Goal: Book appointment/travel/reservation

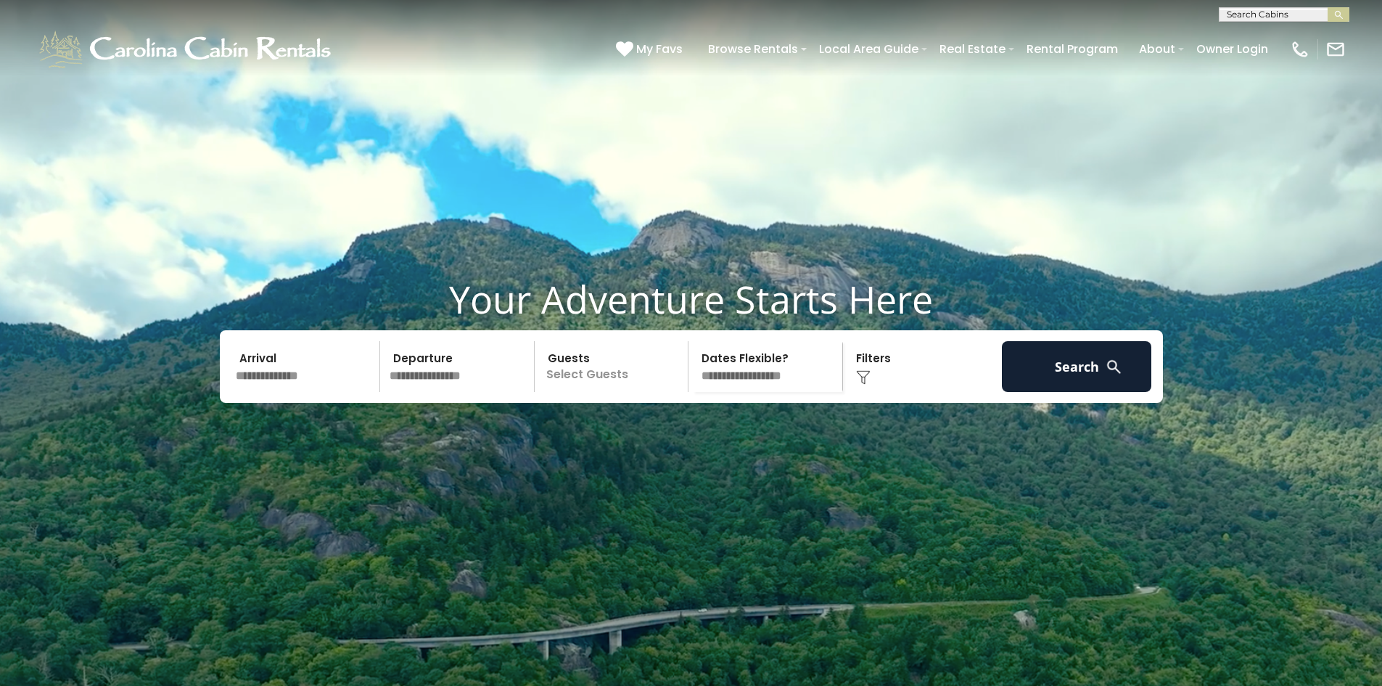
click at [321, 392] on input "text" at bounding box center [306, 366] width 150 height 51
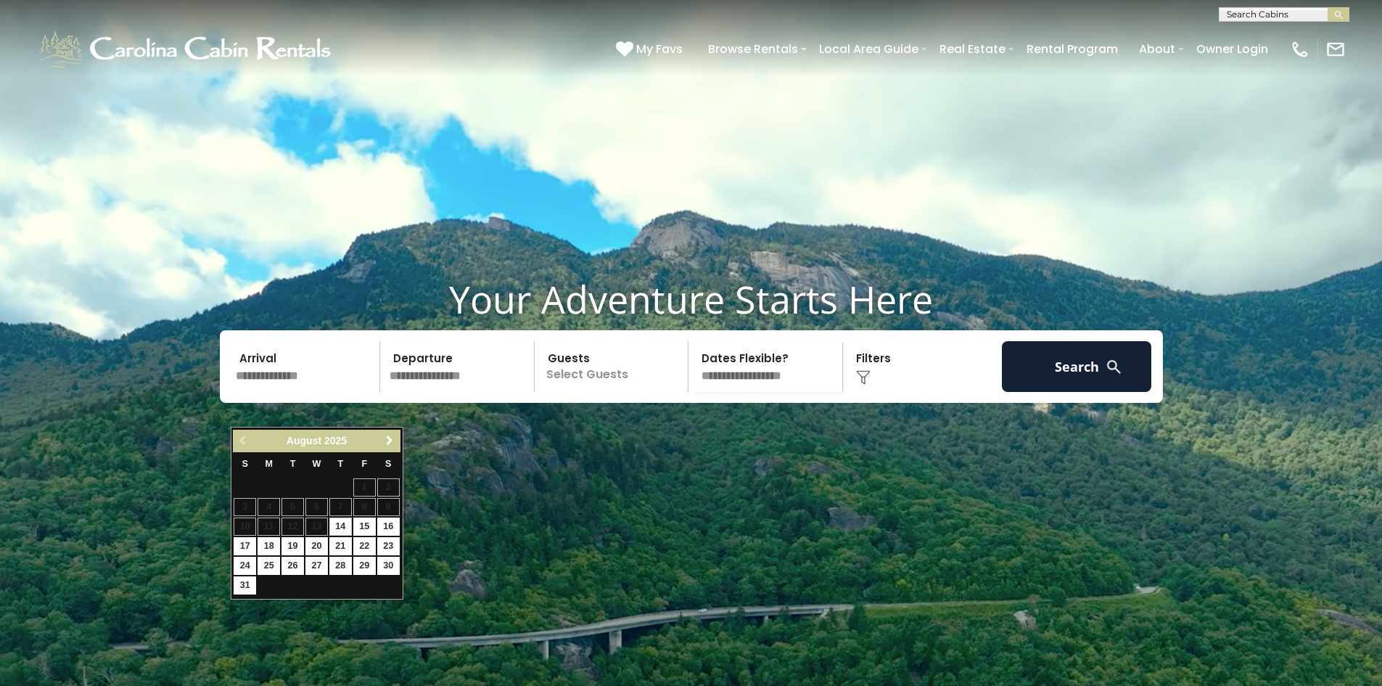
click at [393, 442] on span "Next" at bounding box center [390, 441] width 12 height 12
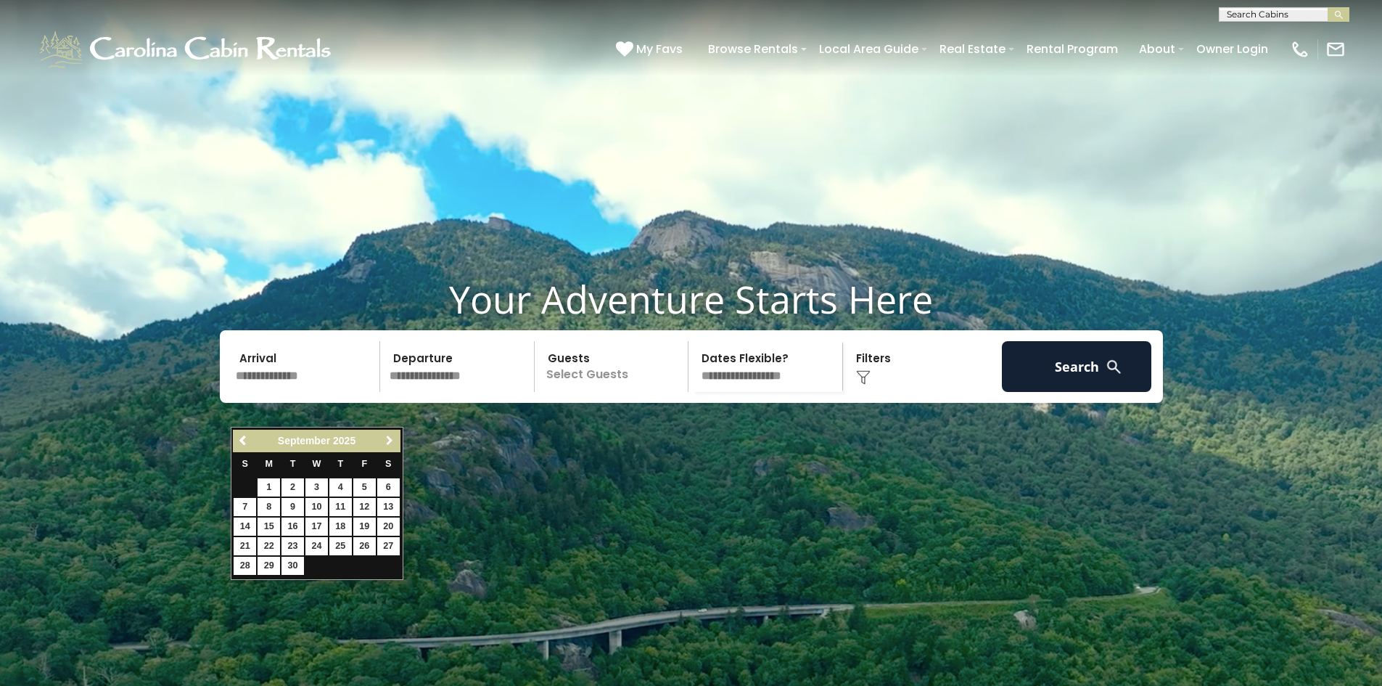
click at [393, 442] on span "Next" at bounding box center [390, 441] width 12 height 12
click at [338, 488] on link "2" at bounding box center [340, 487] width 22 height 18
type input "*******"
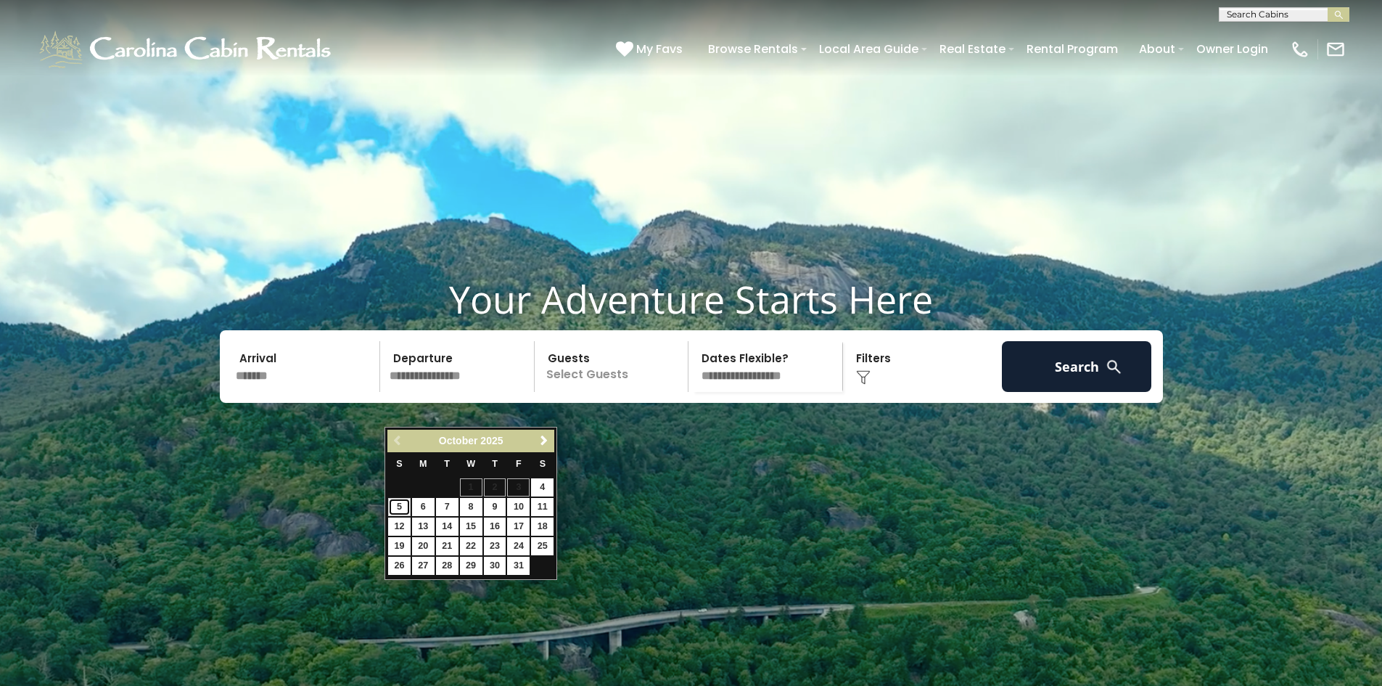
click at [393, 507] on link "5" at bounding box center [399, 507] width 22 height 18
type input "*******"
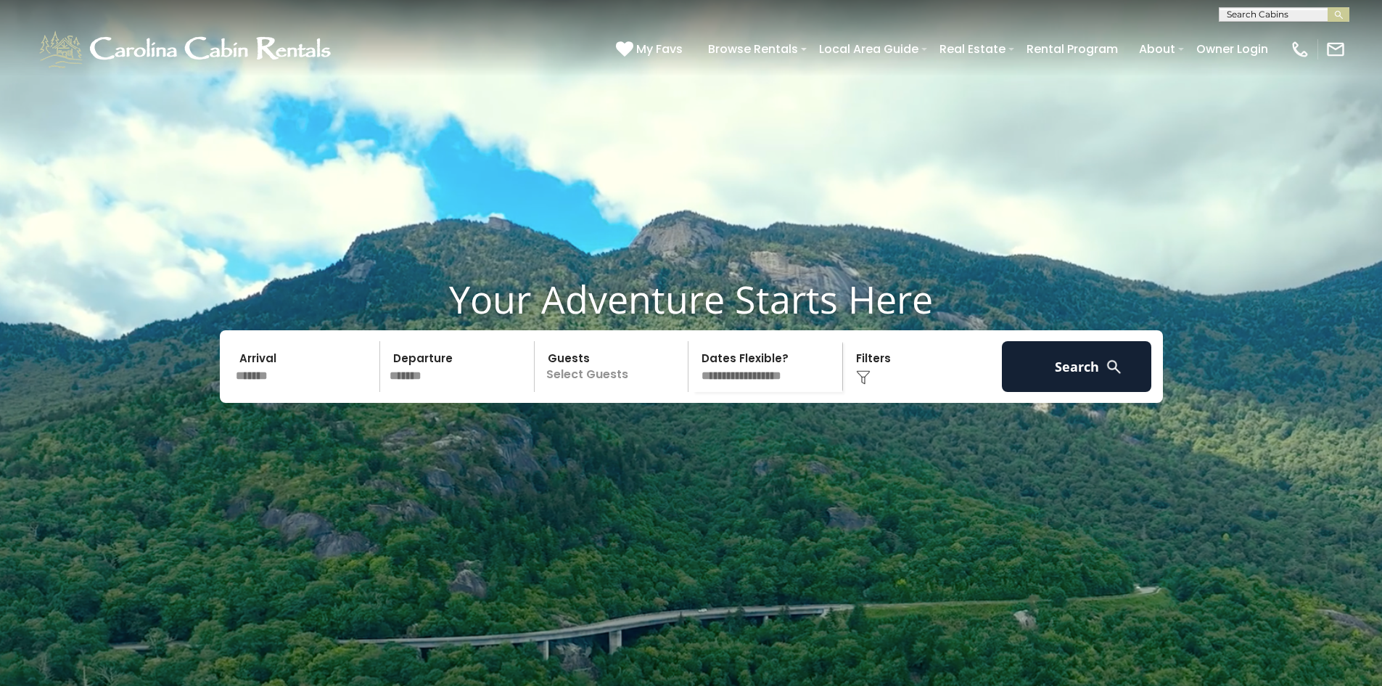
click at [576, 392] on p "Select Guests" at bounding box center [613, 366] width 149 height 51
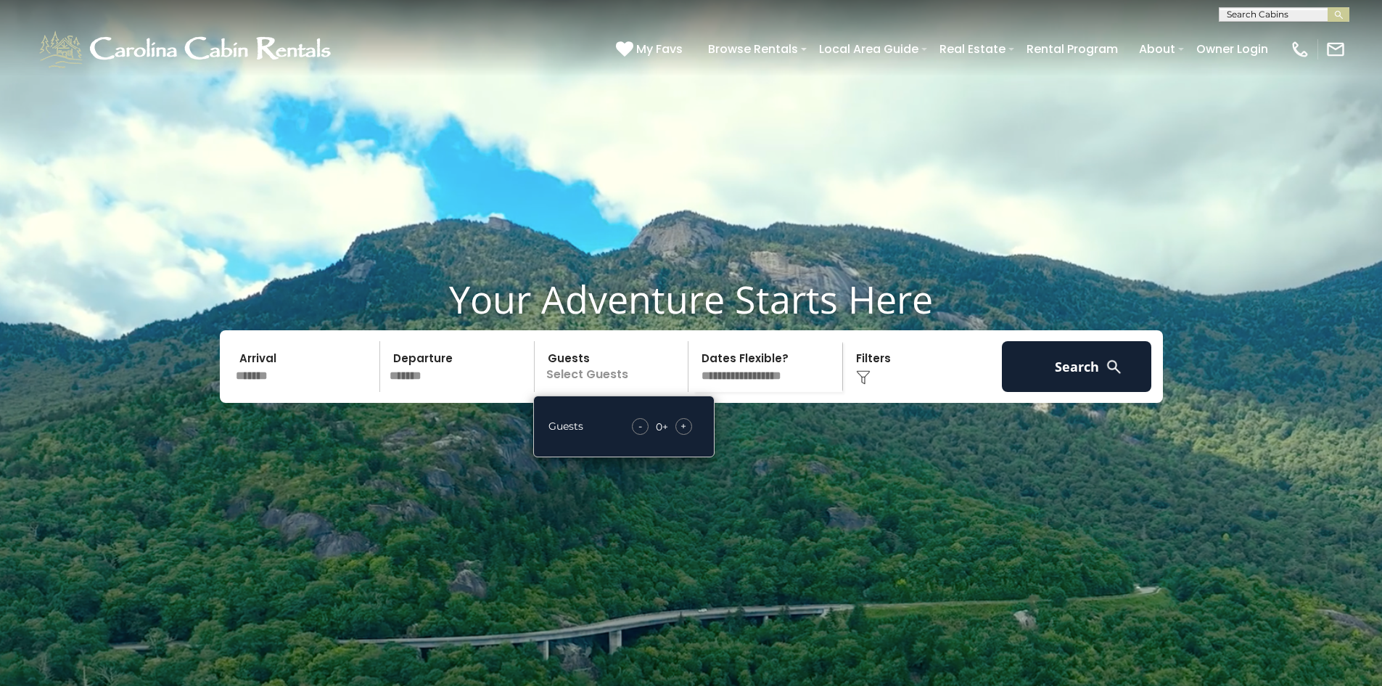
click at [686, 433] on span "+" at bounding box center [683, 426] width 6 height 15
click at [796, 392] on select "**********" at bounding box center [767, 366] width 149 height 51
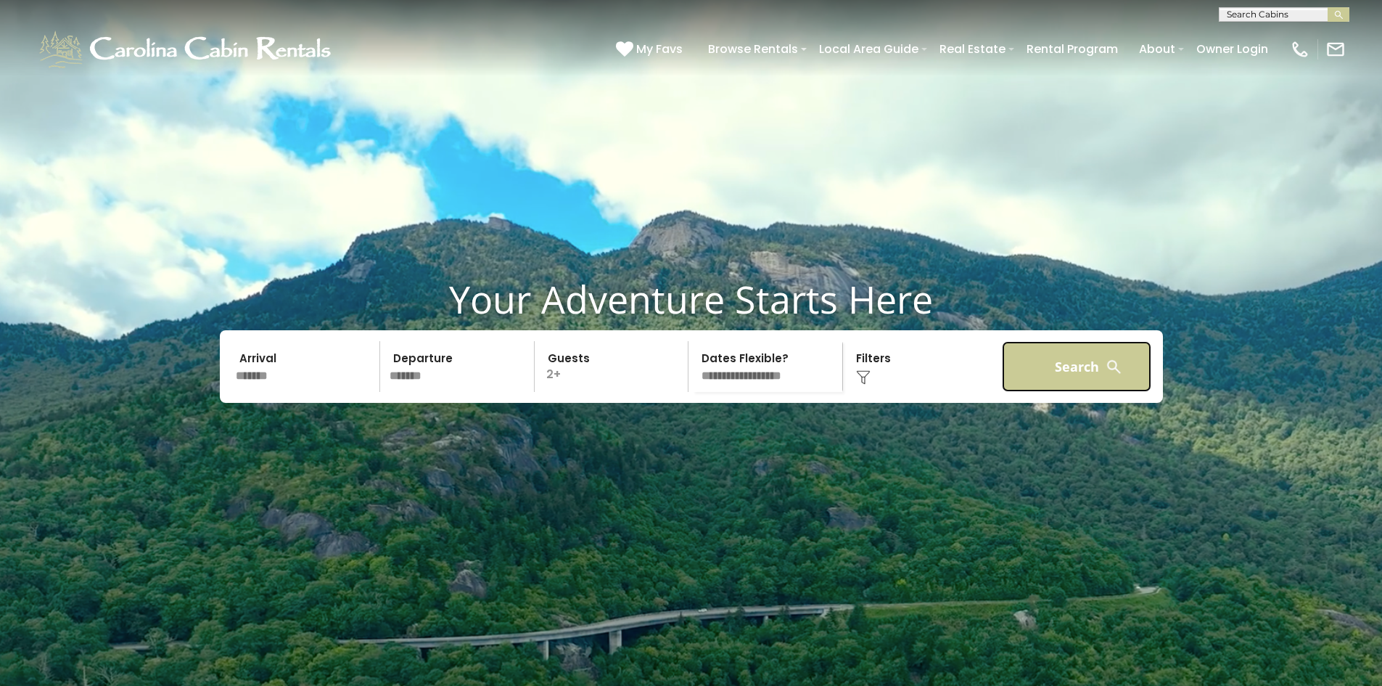
click at [1038, 392] on button "Search" at bounding box center [1077, 366] width 150 height 51
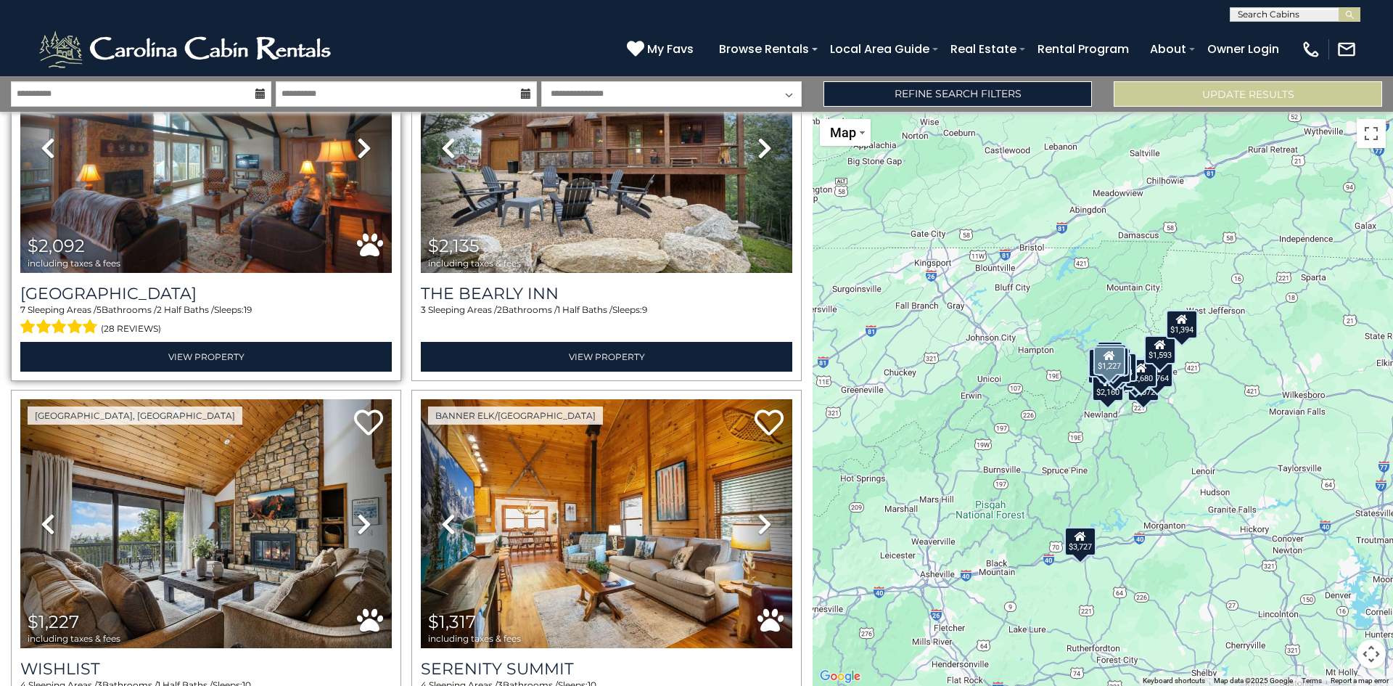
scroll to position [1306, 0]
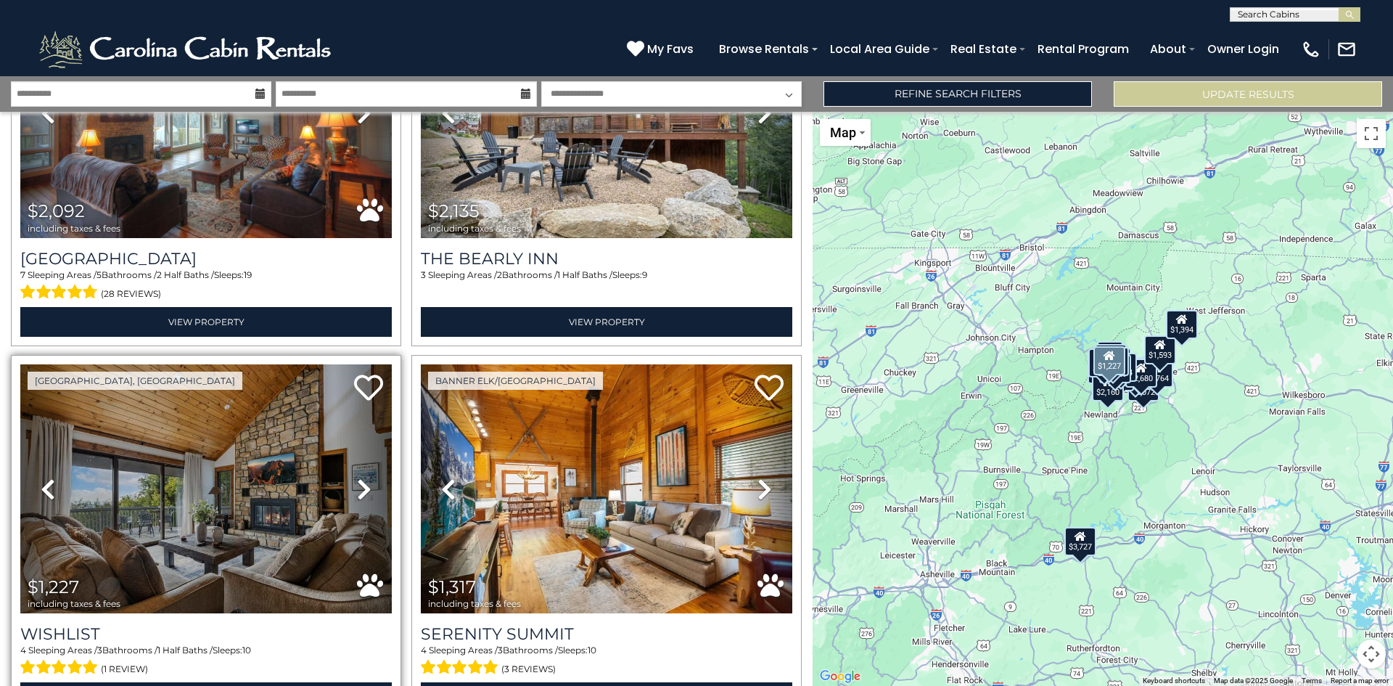
click at [358, 477] on icon at bounding box center [364, 488] width 15 height 23
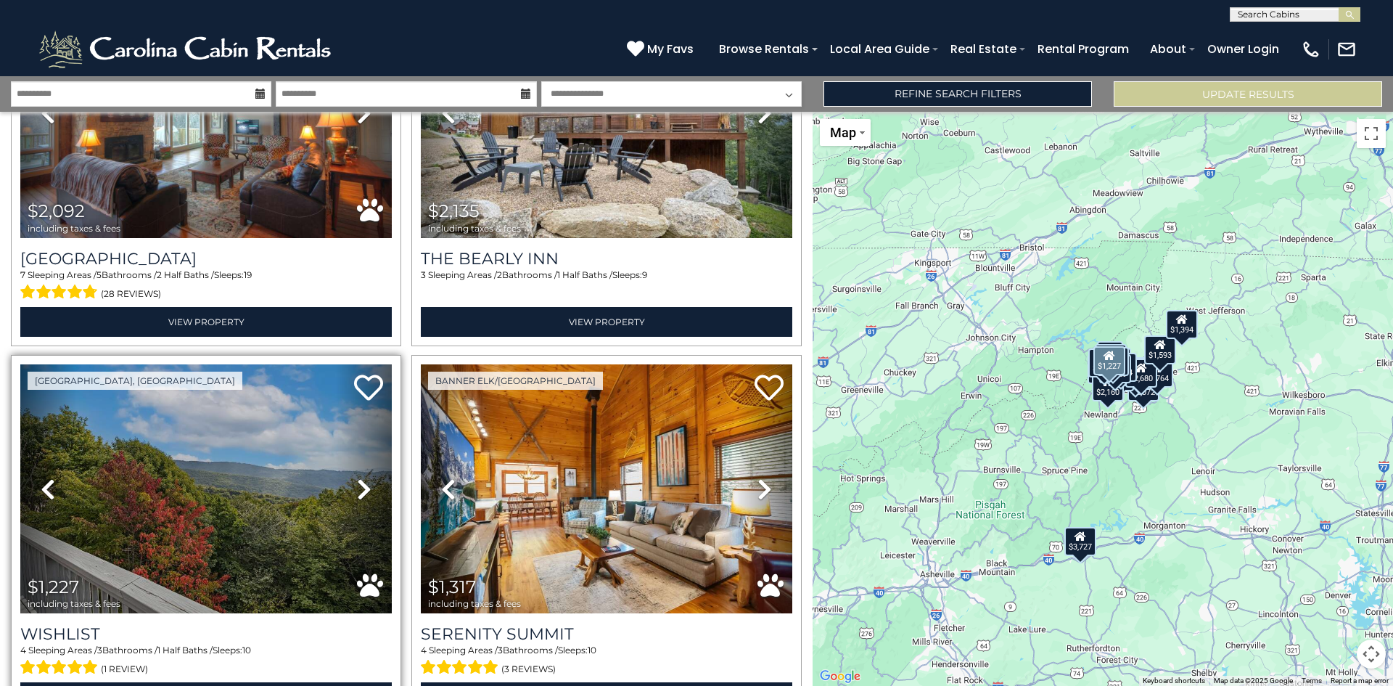
click at [358, 477] on icon at bounding box center [364, 488] width 15 height 23
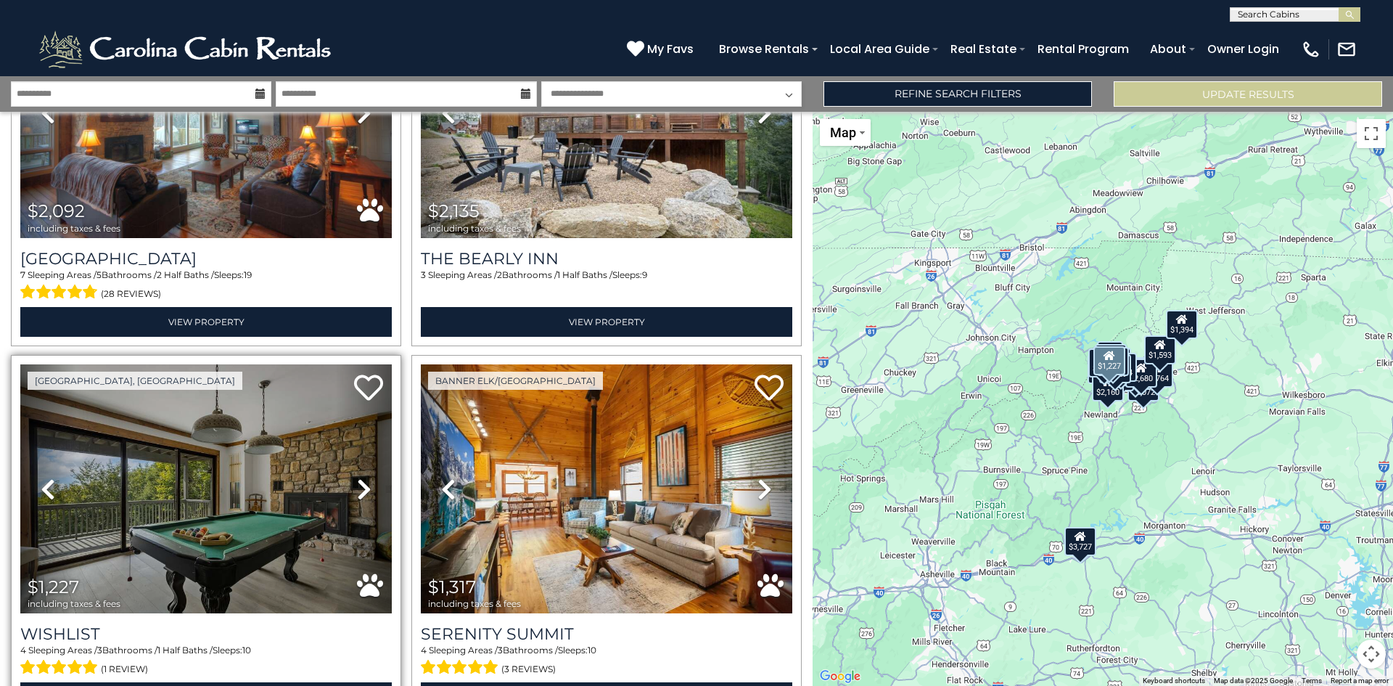
click at [358, 477] on icon at bounding box center [364, 488] width 15 height 23
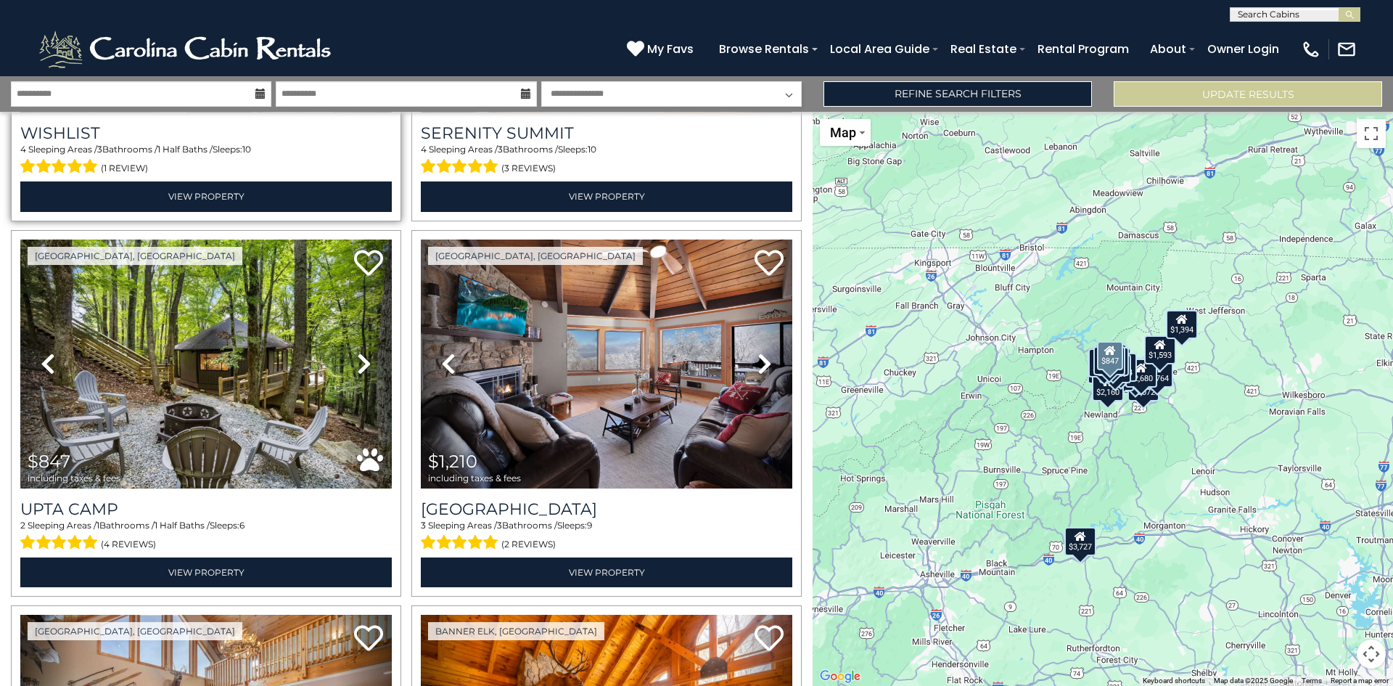
scroll to position [1814, 0]
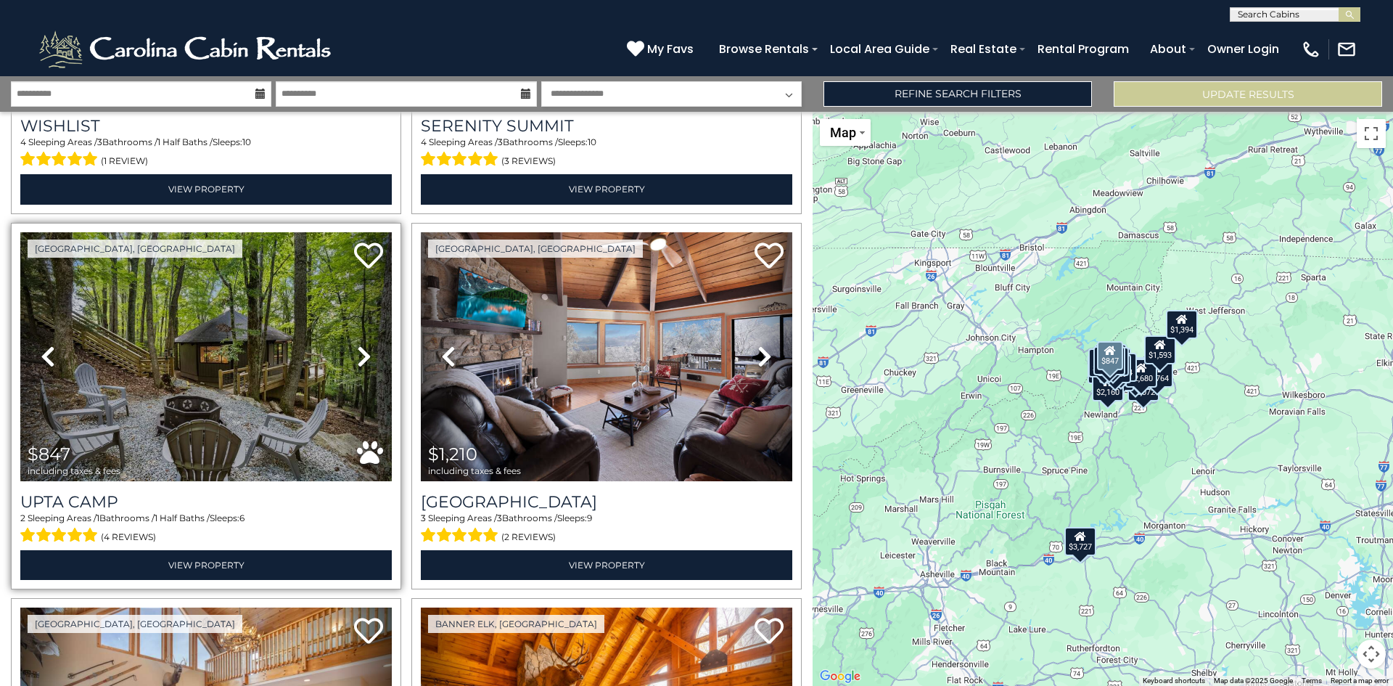
click at [358, 347] on icon at bounding box center [364, 356] width 15 height 23
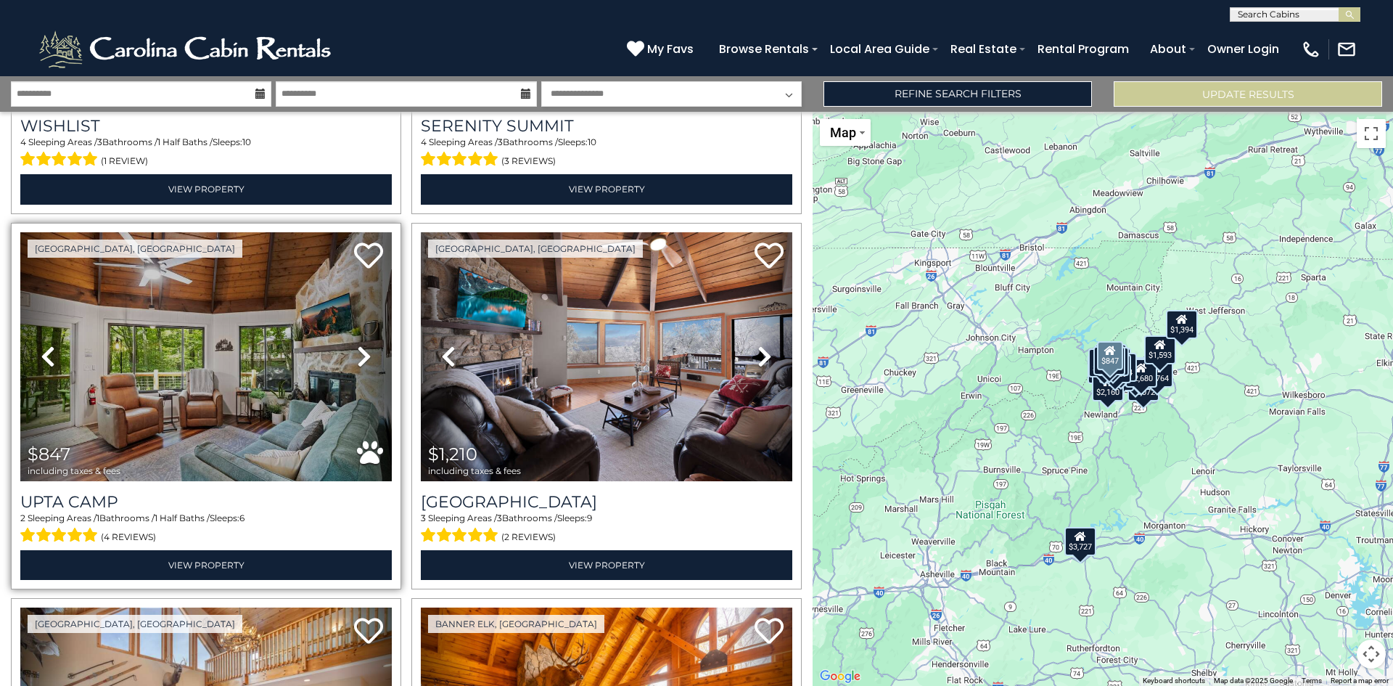
click at [358, 347] on icon at bounding box center [364, 356] width 15 height 23
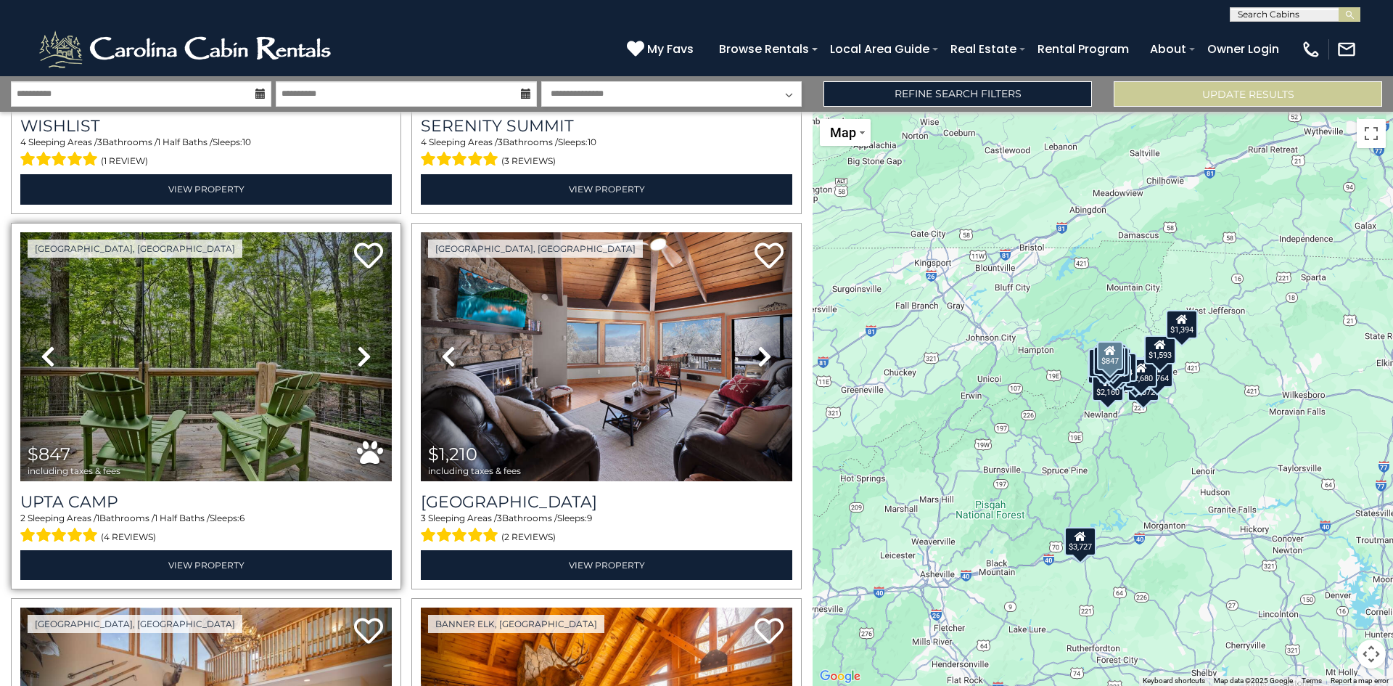
click at [53, 345] on icon at bounding box center [48, 356] width 15 height 23
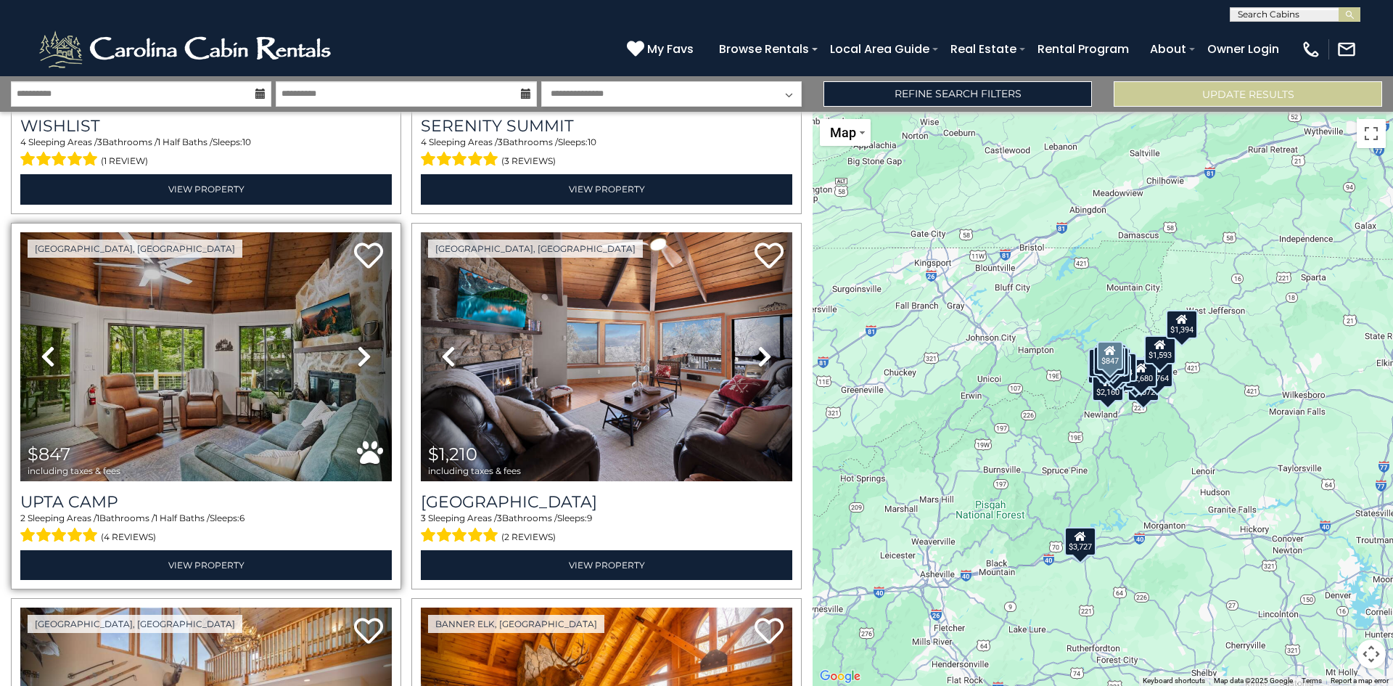
click at [368, 326] on link "Next" at bounding box center [364, 356] width 56 height 249
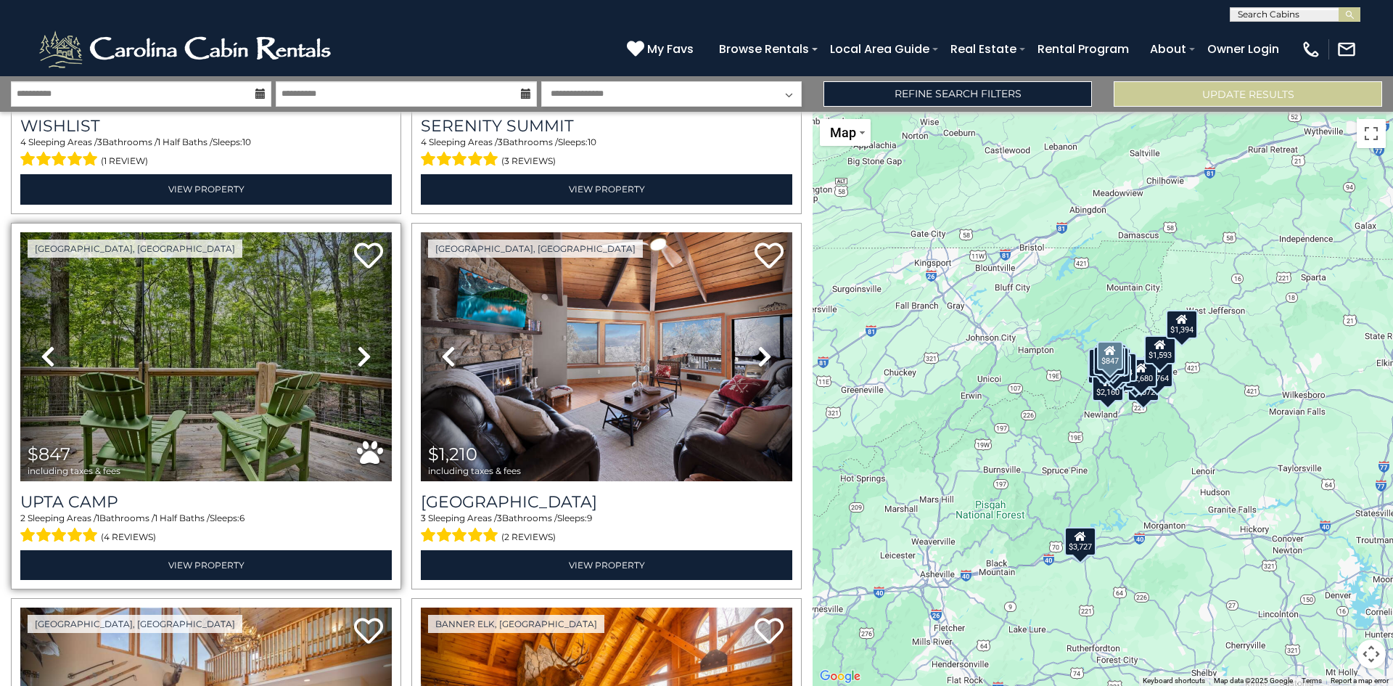
click at [361, 350] on icon at bounding box center [364, 356] width 15 height 23
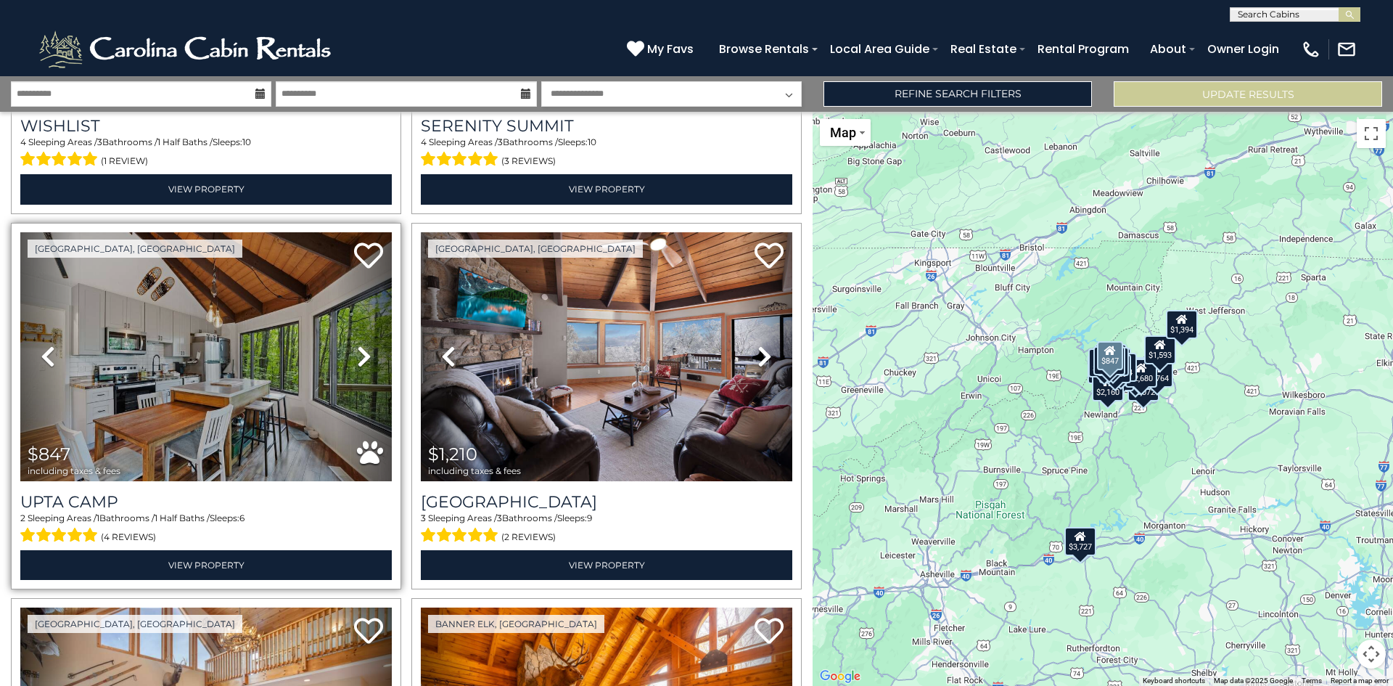
click at [361, 350] on icon at bounding box center [364, 356] width 15 height 23
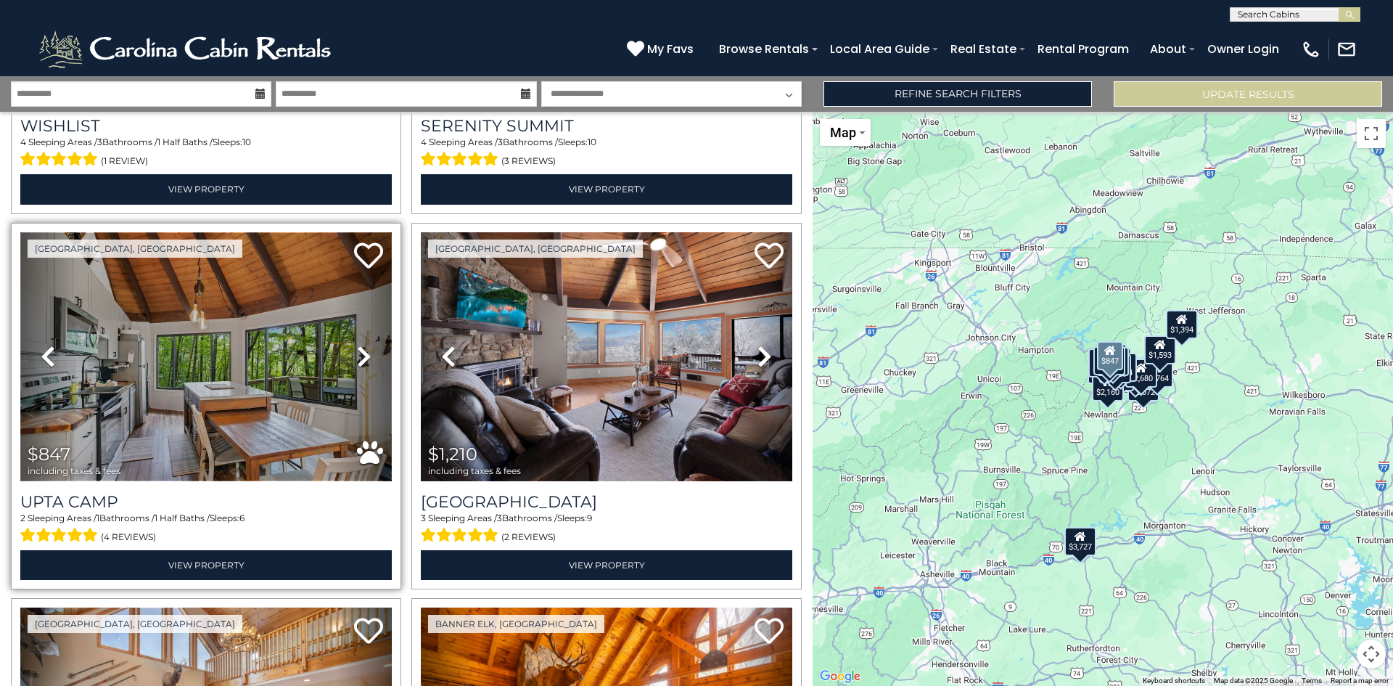
click at [86, 336] on img at bounding box center [205, 356] width 371 height 249
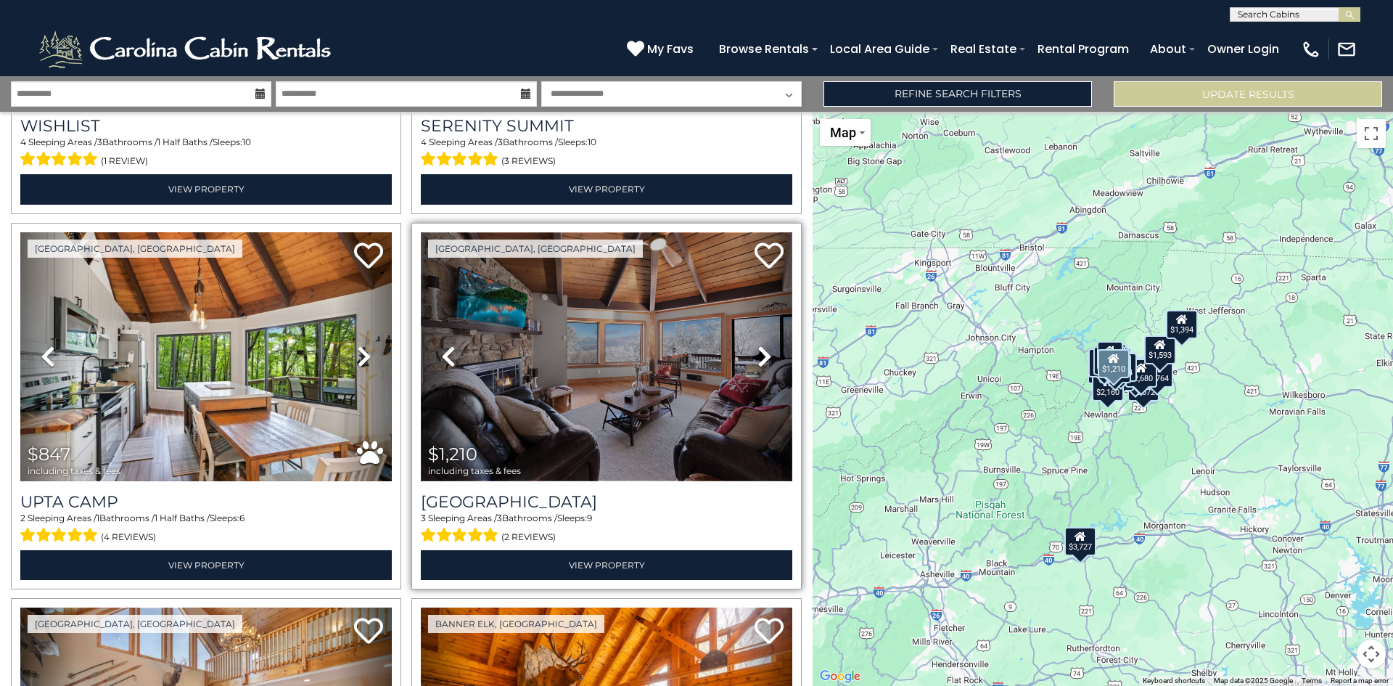
click at [599, 322] on img at bounding box center [606, 356] width 371 height 249
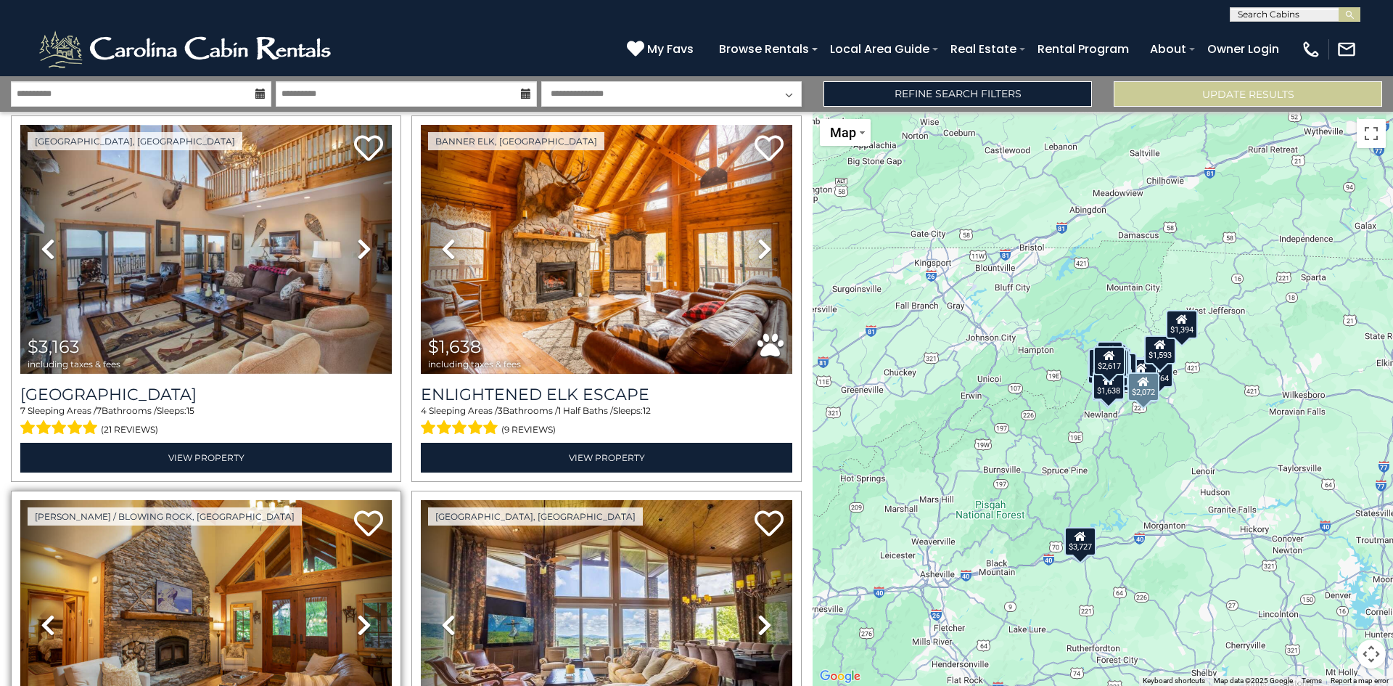
scroll to position [2466, 0]
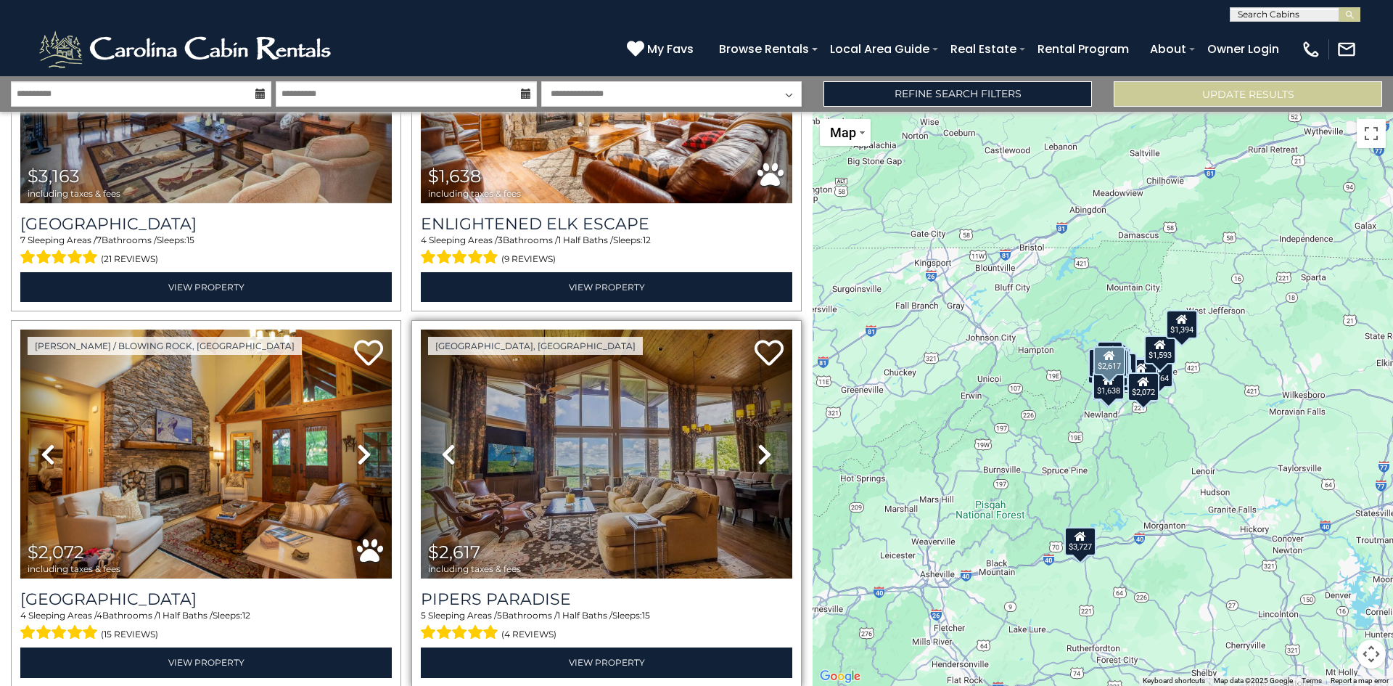
click at [757, 443] on icon at bounding box center [764, 454] width 15 height 23
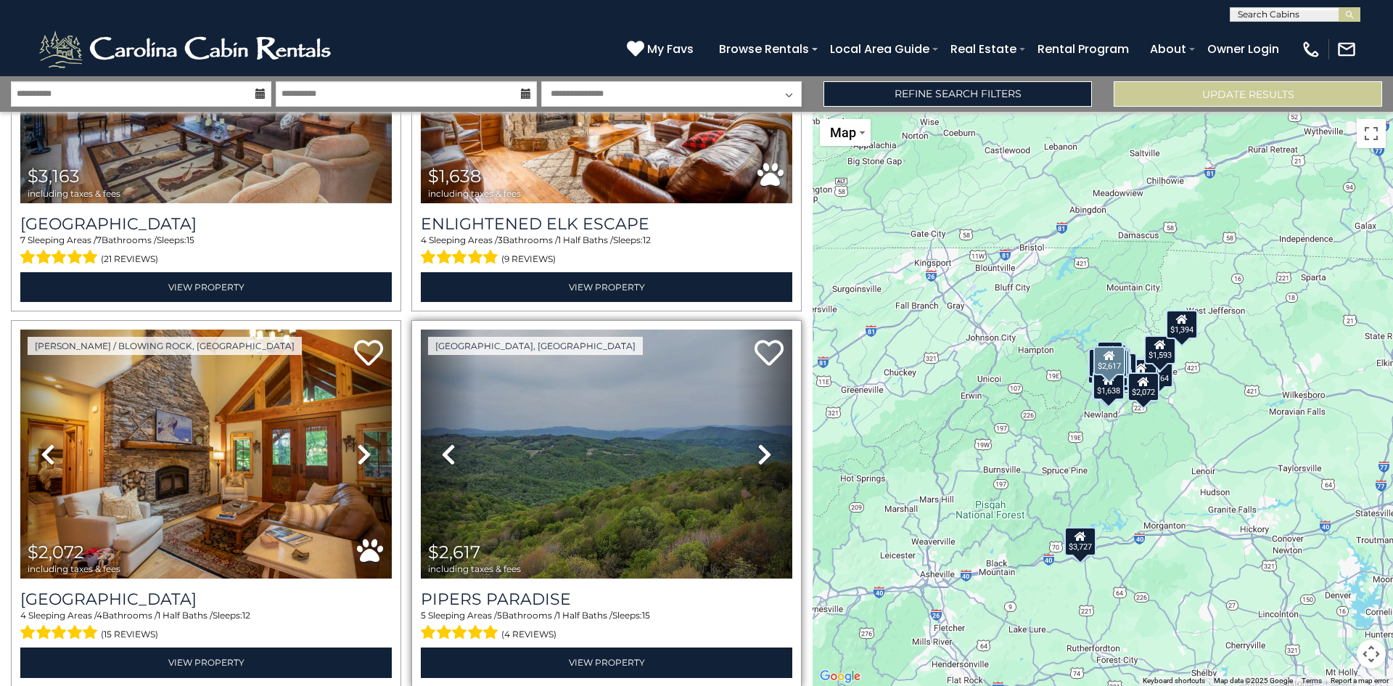
click at [757, 443] on icon at bounding box center [764, 454] width 15 height 23
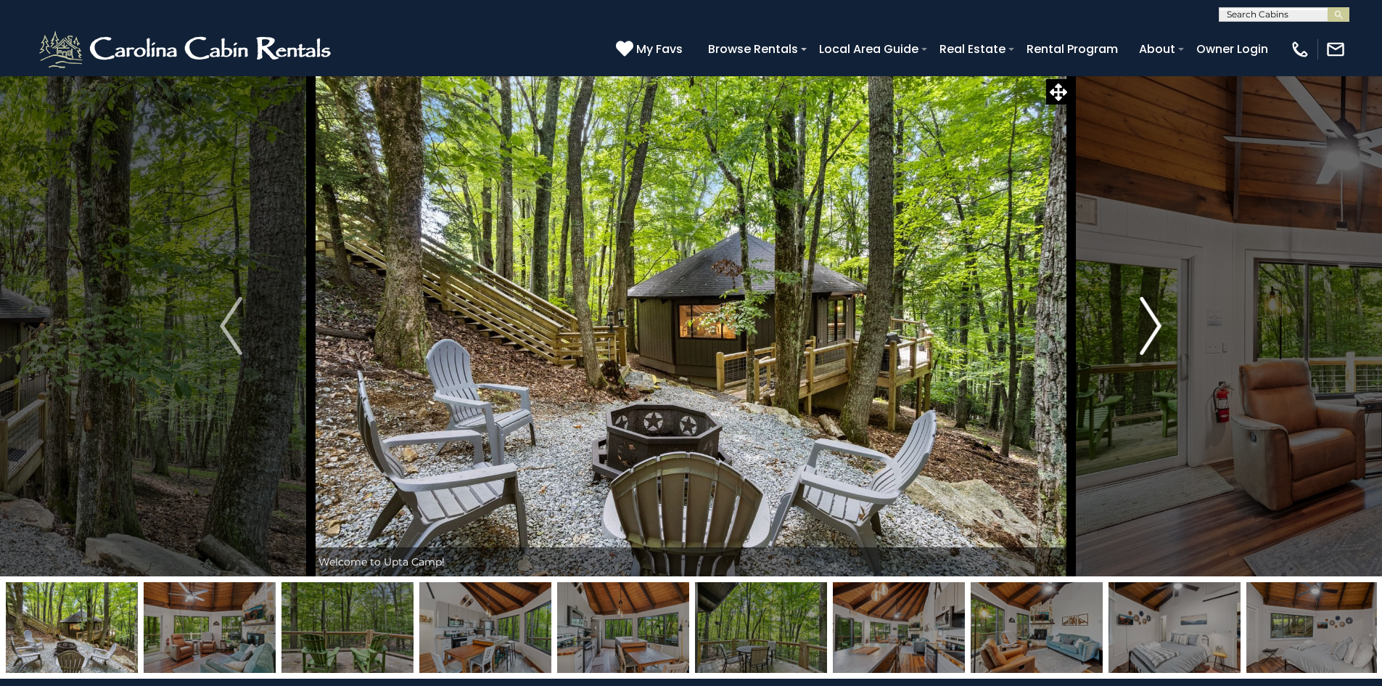
click at [1158, 339] on img "Next" at bounding box center [1151, 326] width 22 height 58
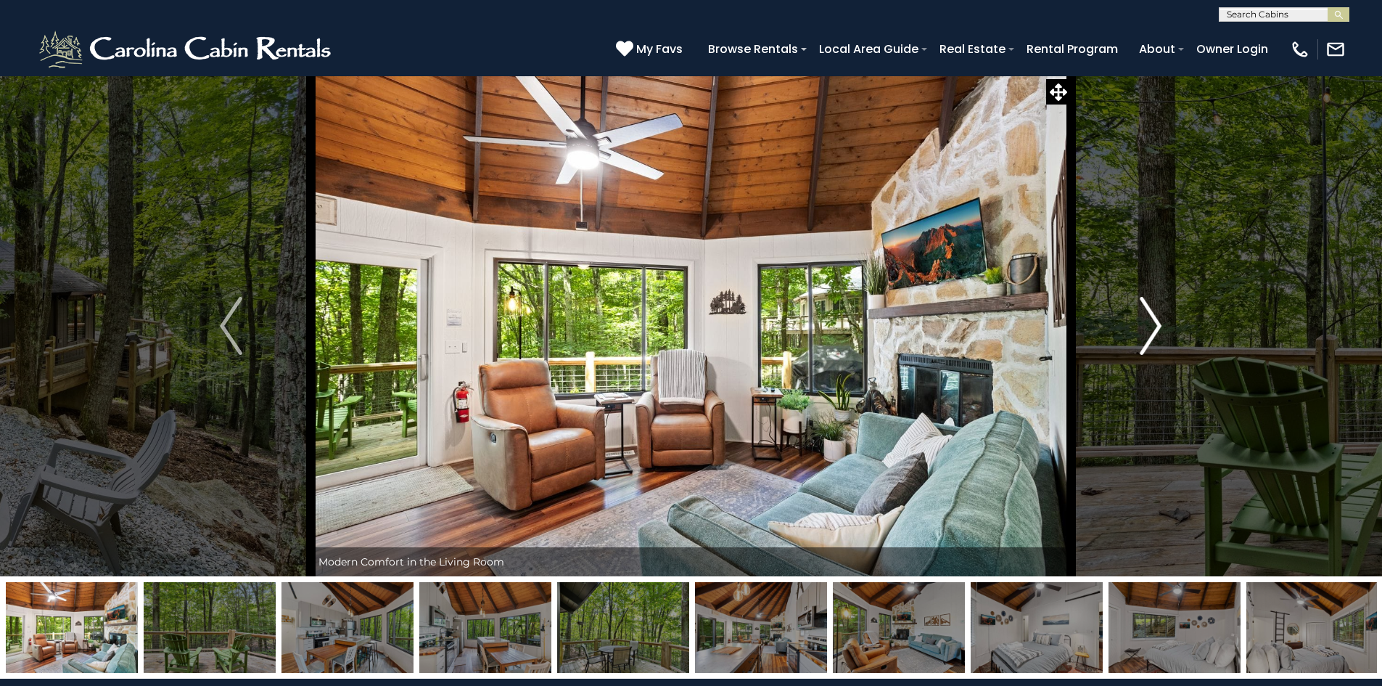
click at [1158, 339] on img "Next" at bounding box center [1151, 326] width 22 height 58
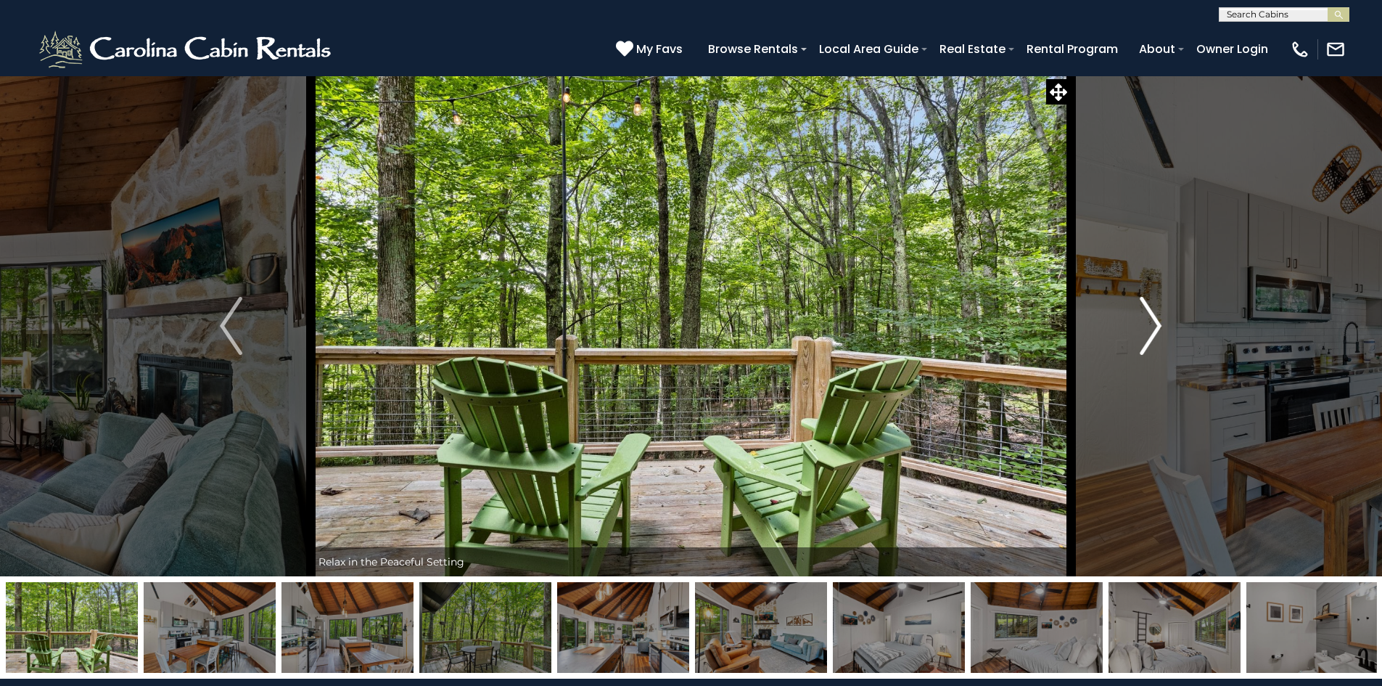
click at [1158, 339] on img "Next" at bounding box center [1151, 326] width 22 height 58
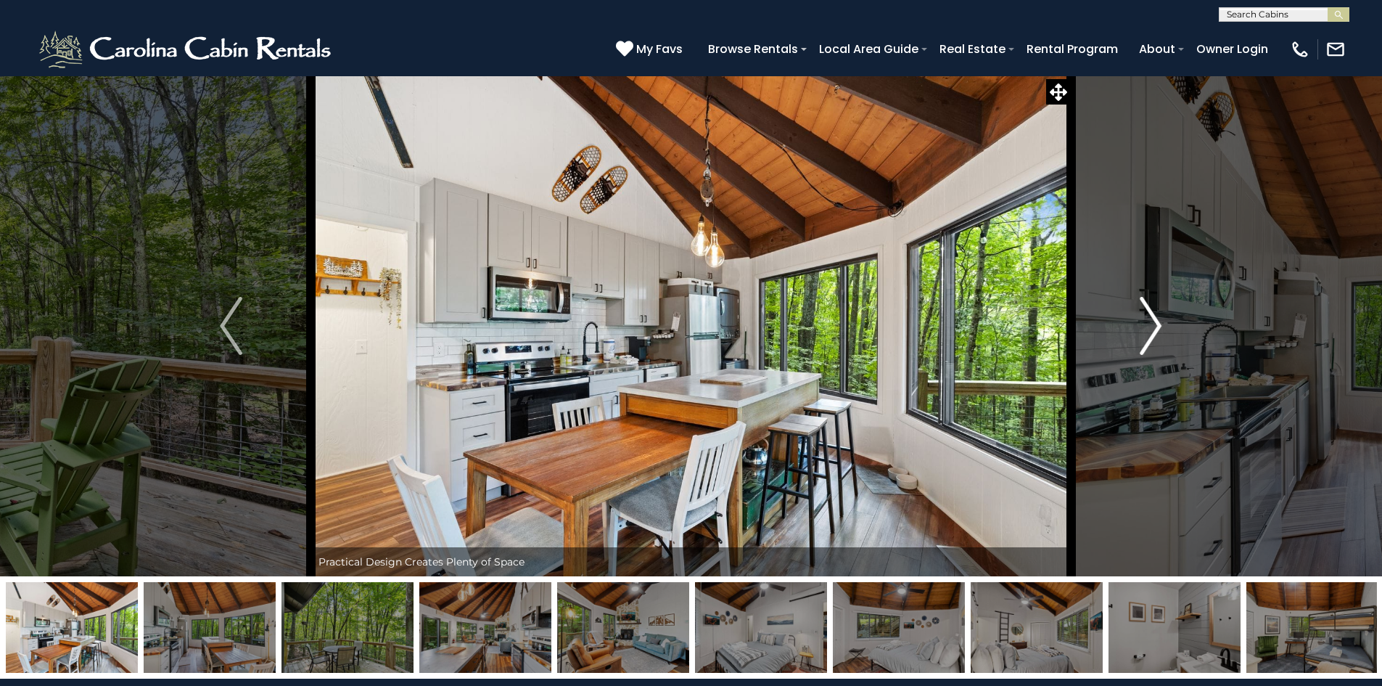
click at [1154, 336] on img "Next" at bounding box center [1151, 326] width 22 height 58
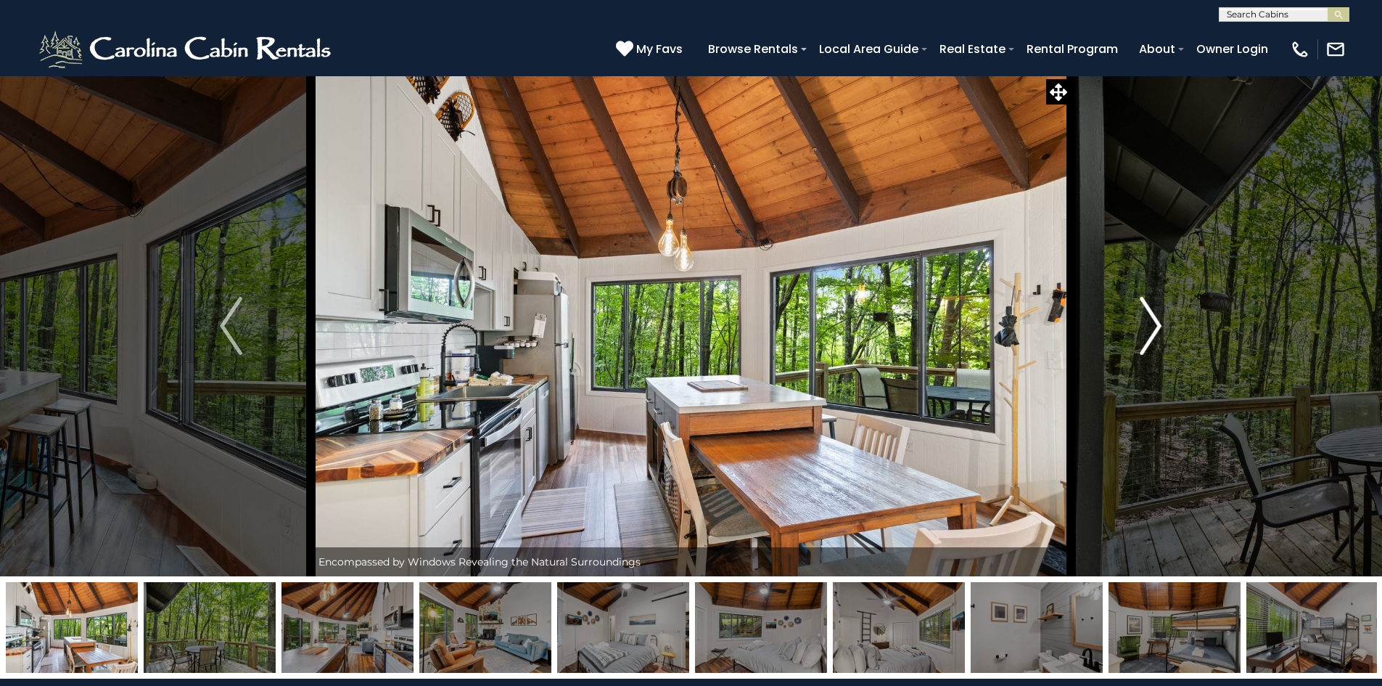
click at [1150, 326] on img "Next" at bounding box center [1151, 326] width 22 height 58
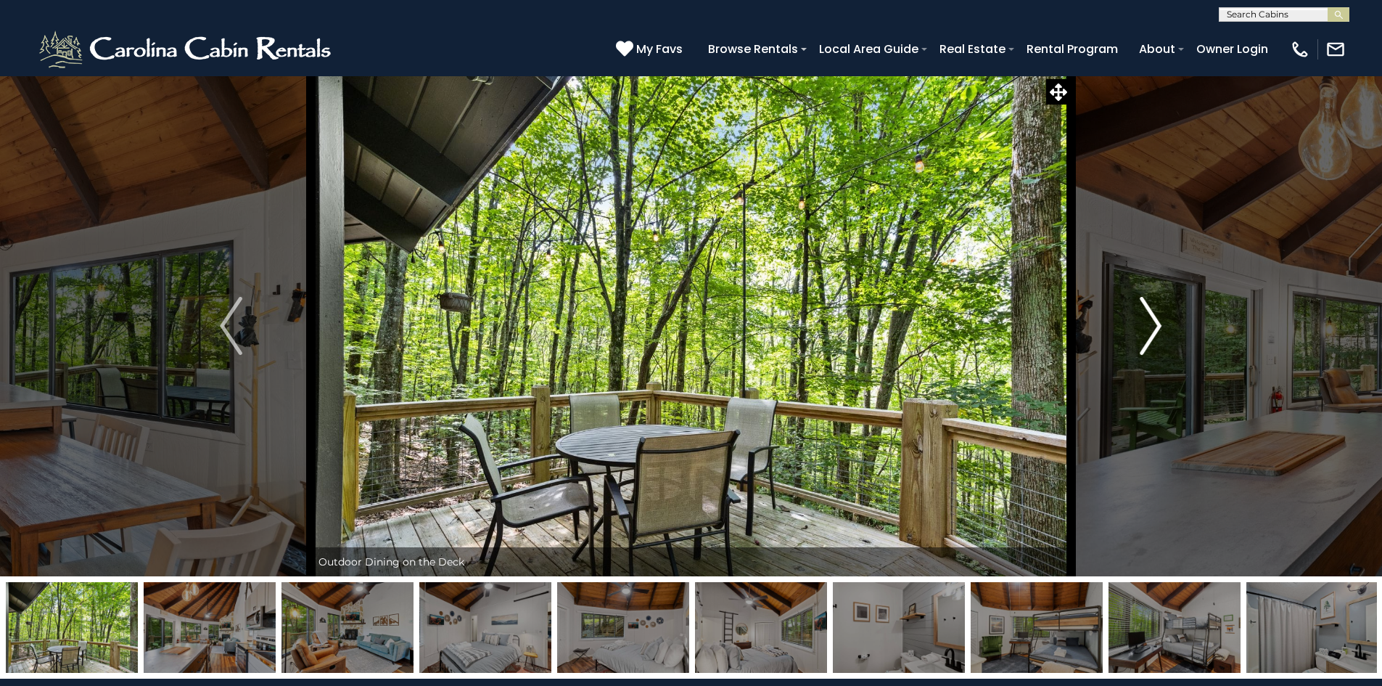
click at [1150, 326] on img "Next" at bounding box center [1151, 326] width 22 height 58
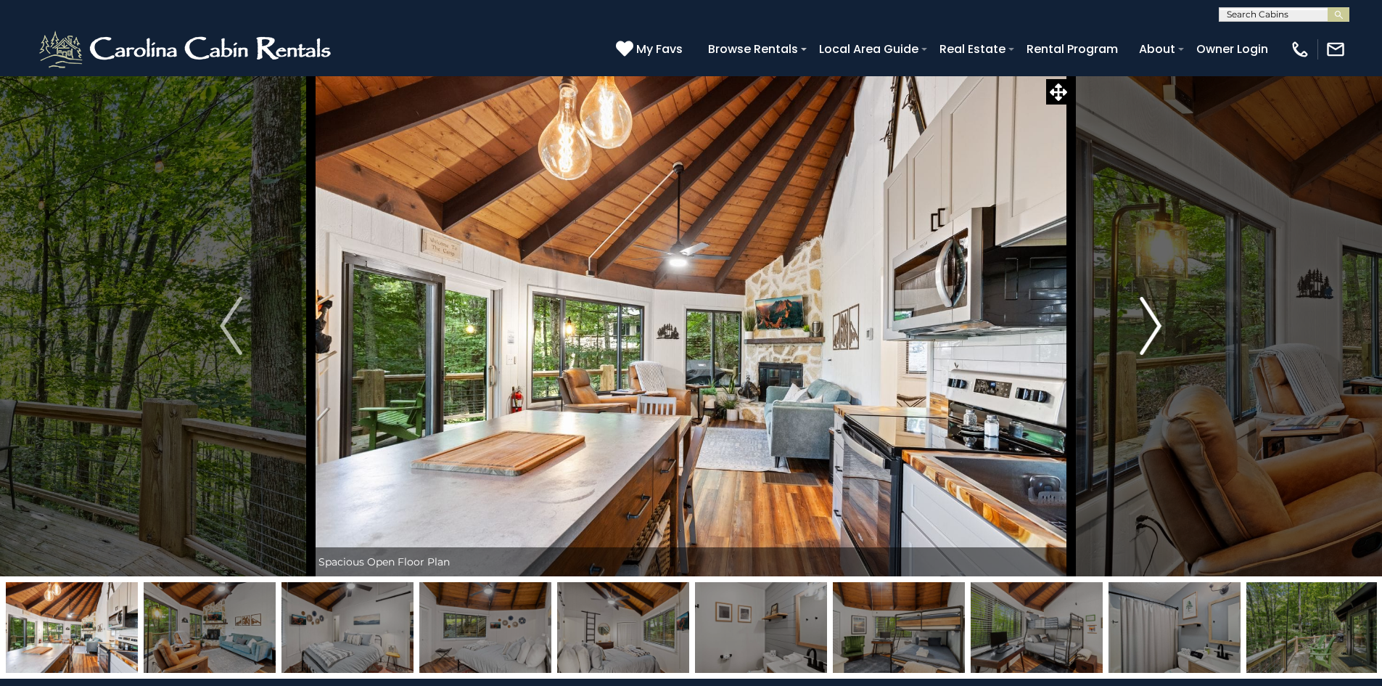
click at [1150, 326] on img "Next" at bounding box center [1151, 326] width 22 height 58
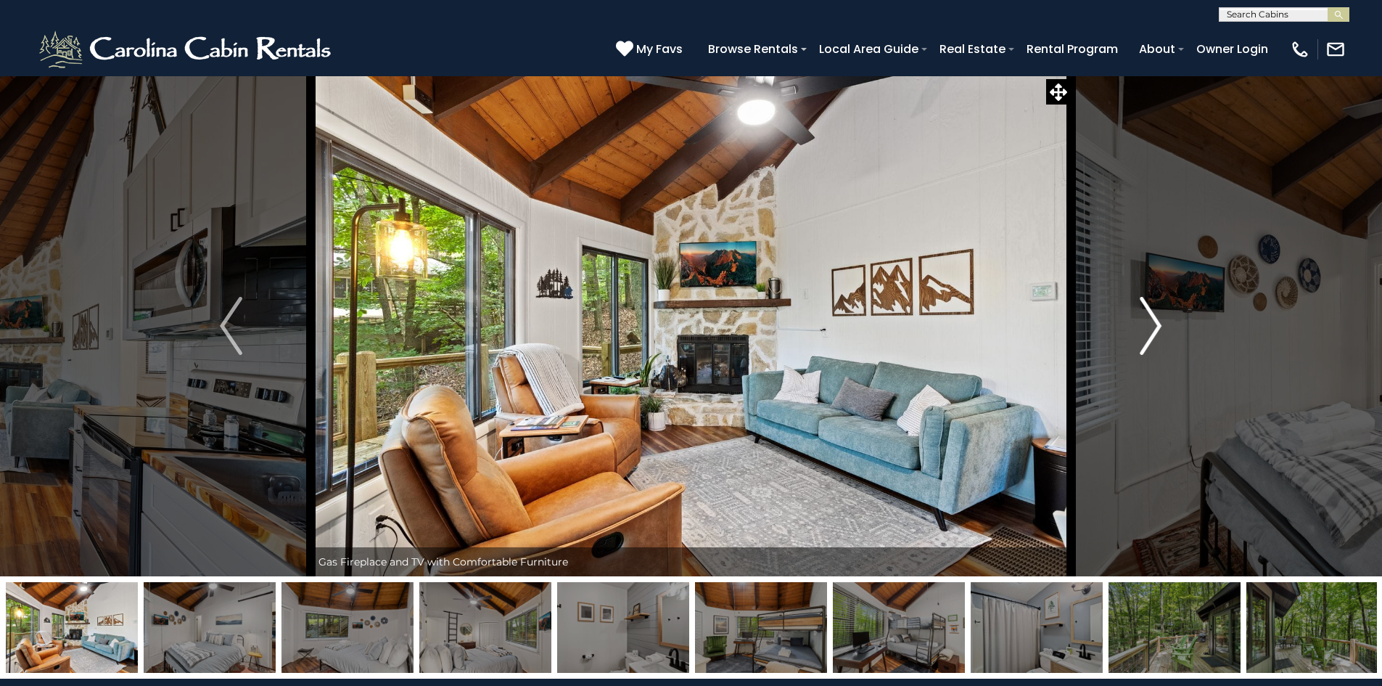
click at [1150, 326] on img "Next" at bounding box center [1151, 326] width 22 height 58
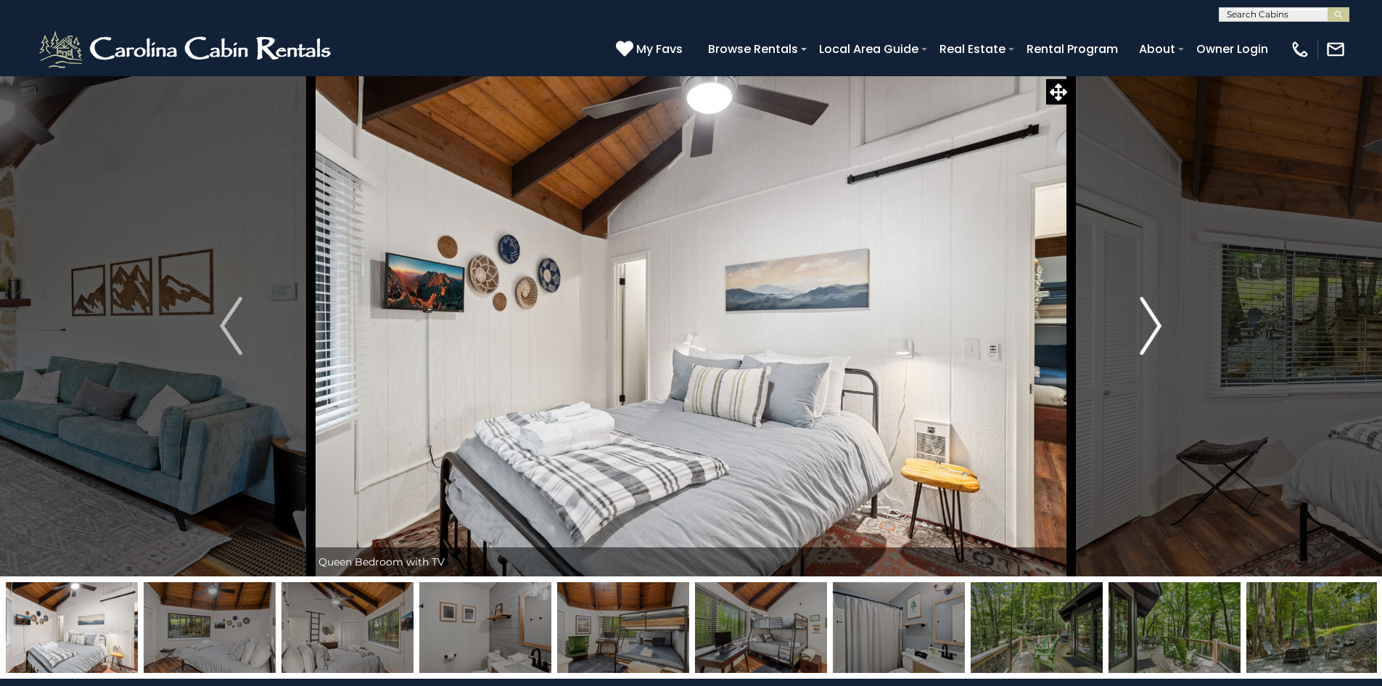
click at [1150, 327] on img "Next" at bounding box center [1151, 326] width 22 height 58
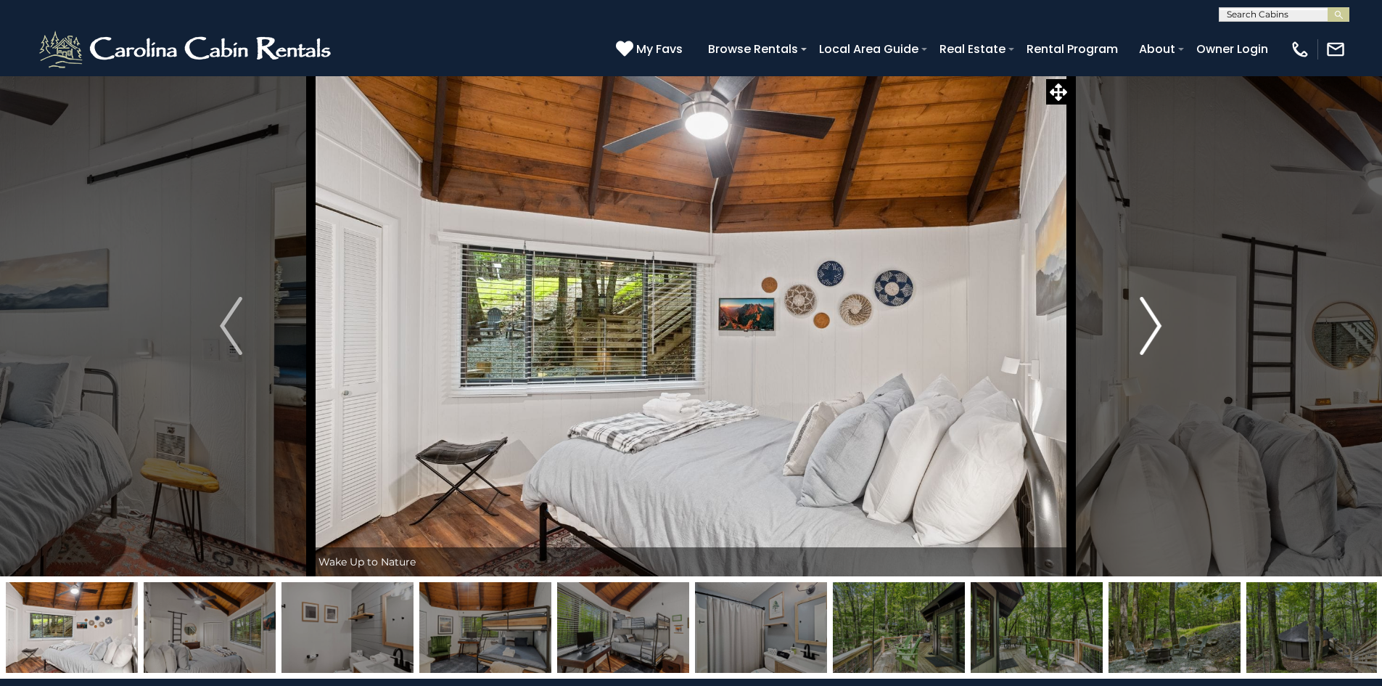
click at [1150, 327] on img "Next" at bounding box center [1151, 326] width 22 height 58
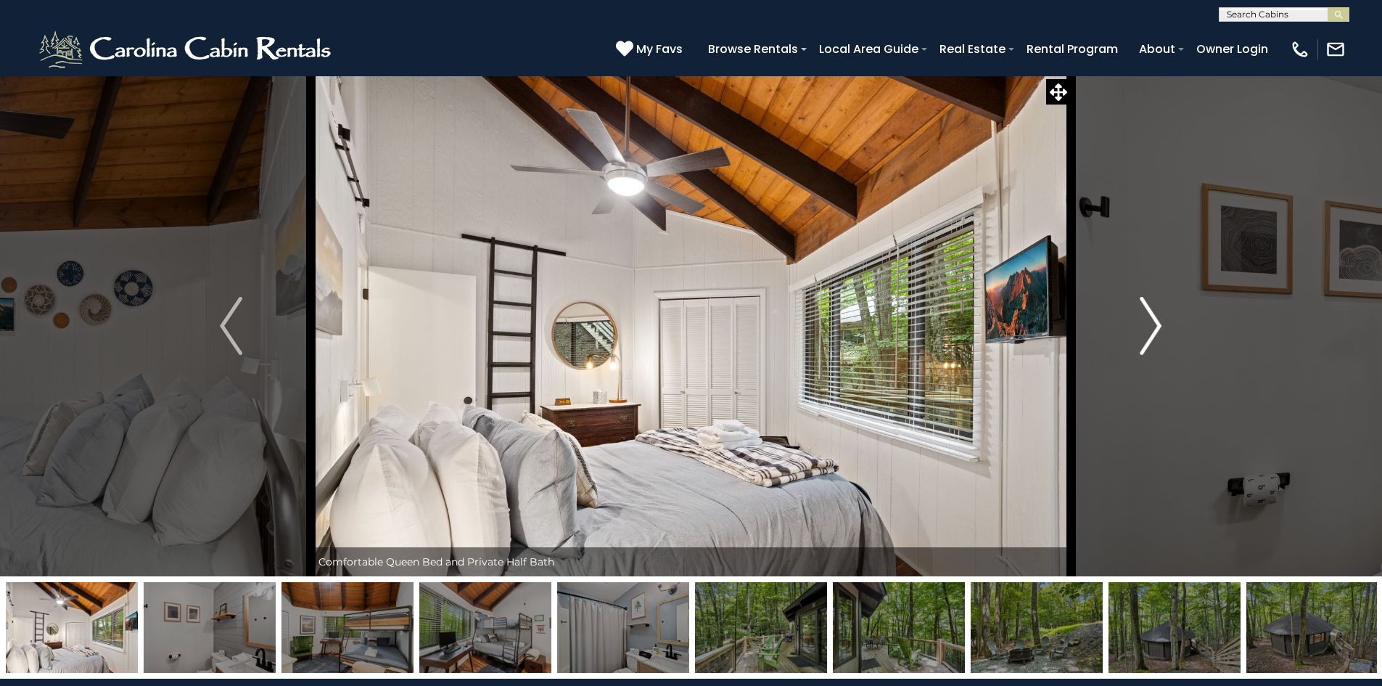
click at [1150, 327] on img "Next" at bounding box center [1151, 326] width 22 height 58
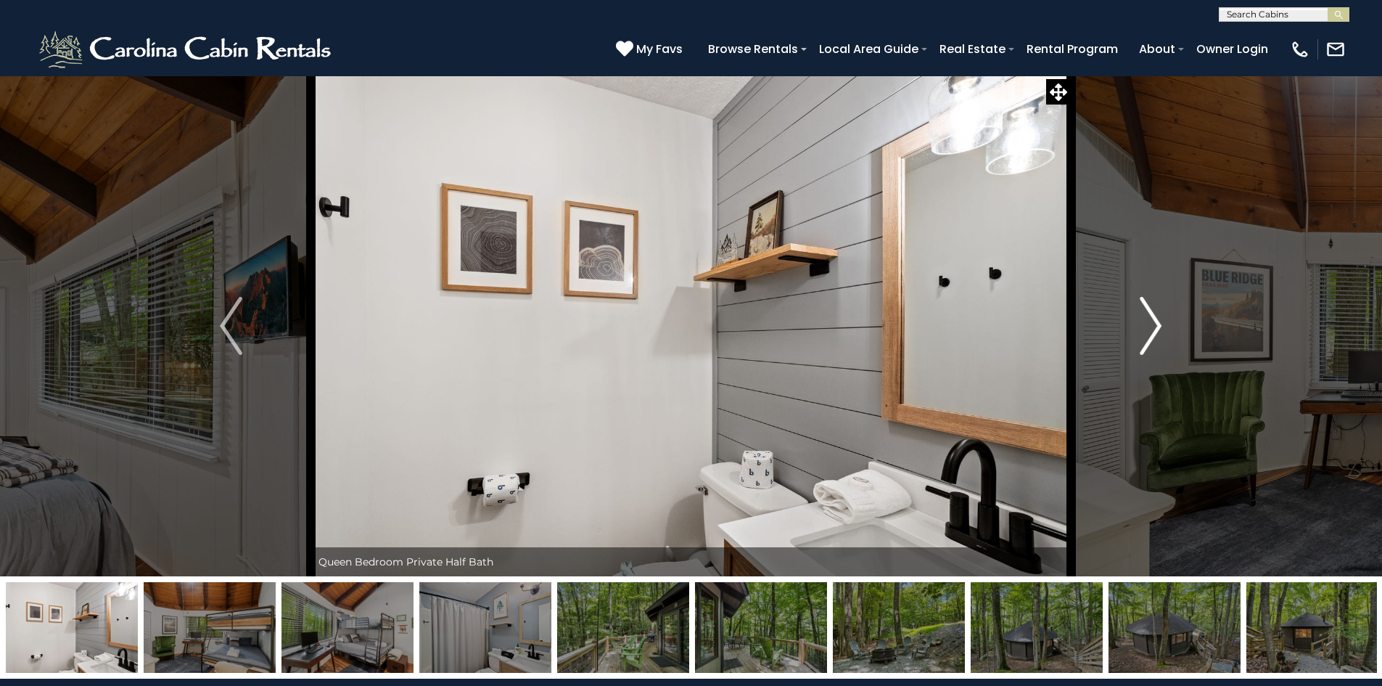
click at [1151, 328] on img "Next" at bounding box center [1151, 326] width 22 height 58
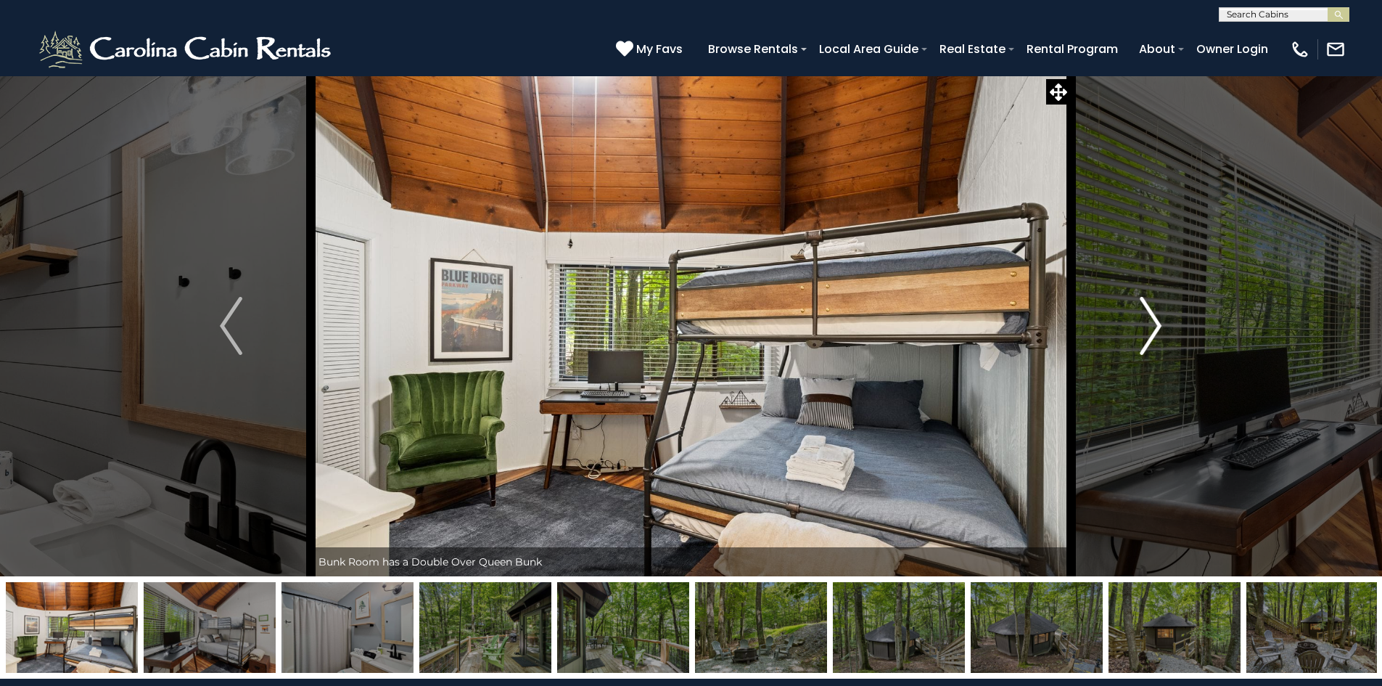
click at [1151, 328] on img "Next" at bounding box center [1151, 326] width 22 height 58
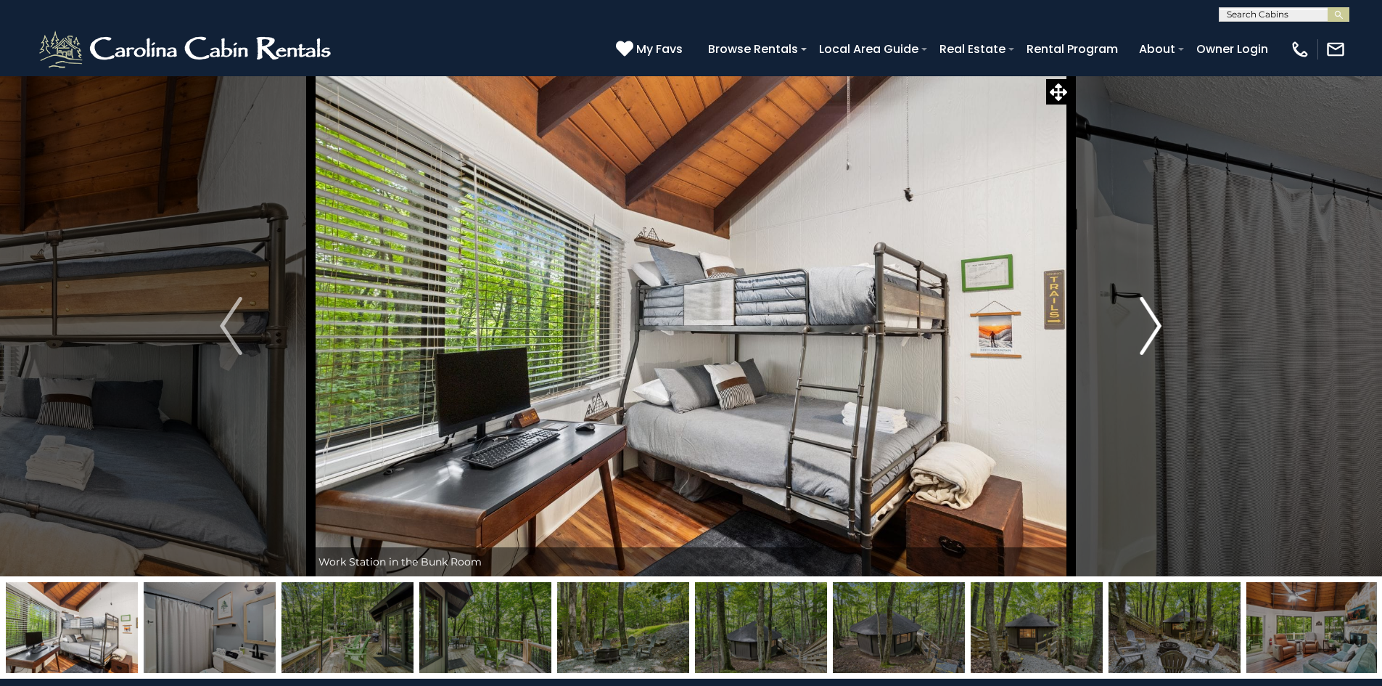
click at [1153, 328] on img "Next" at bounding box center [1151, 326] width 22 height 58
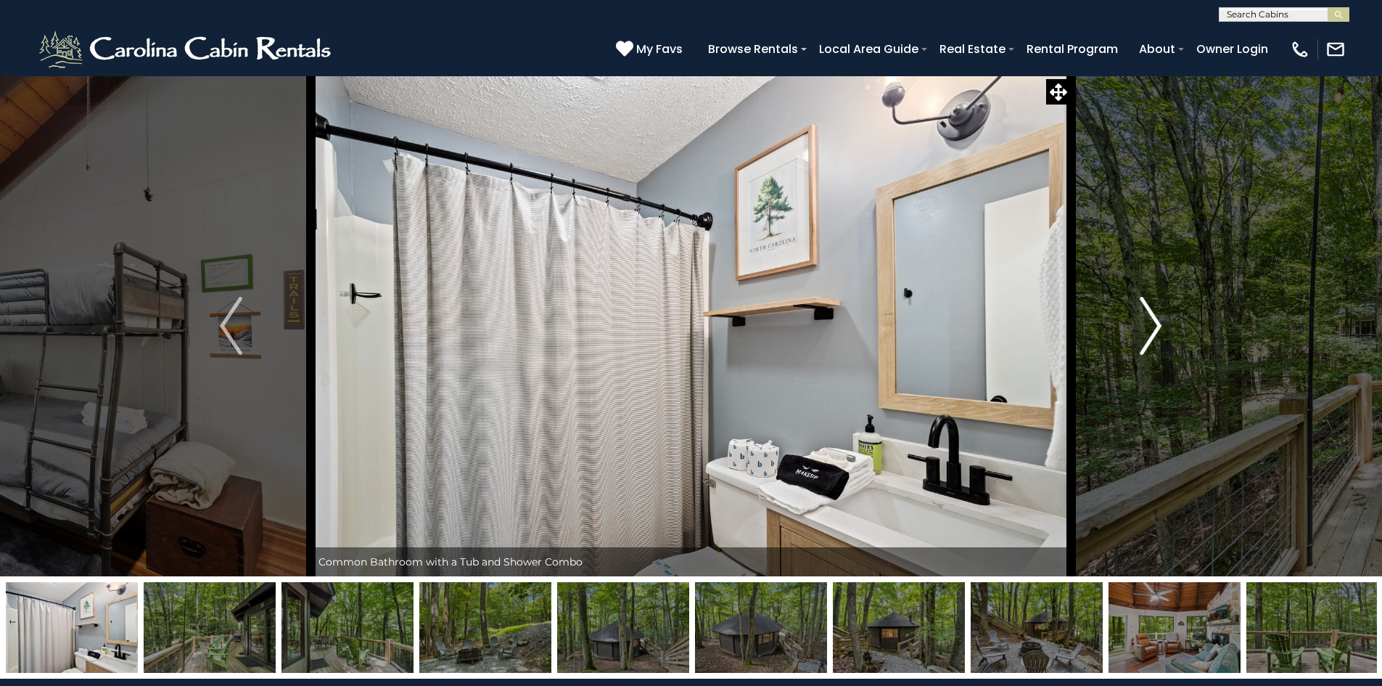
click at [1153, 328] on img "Next" at bounding box center [1151, 326] width 22 height 58
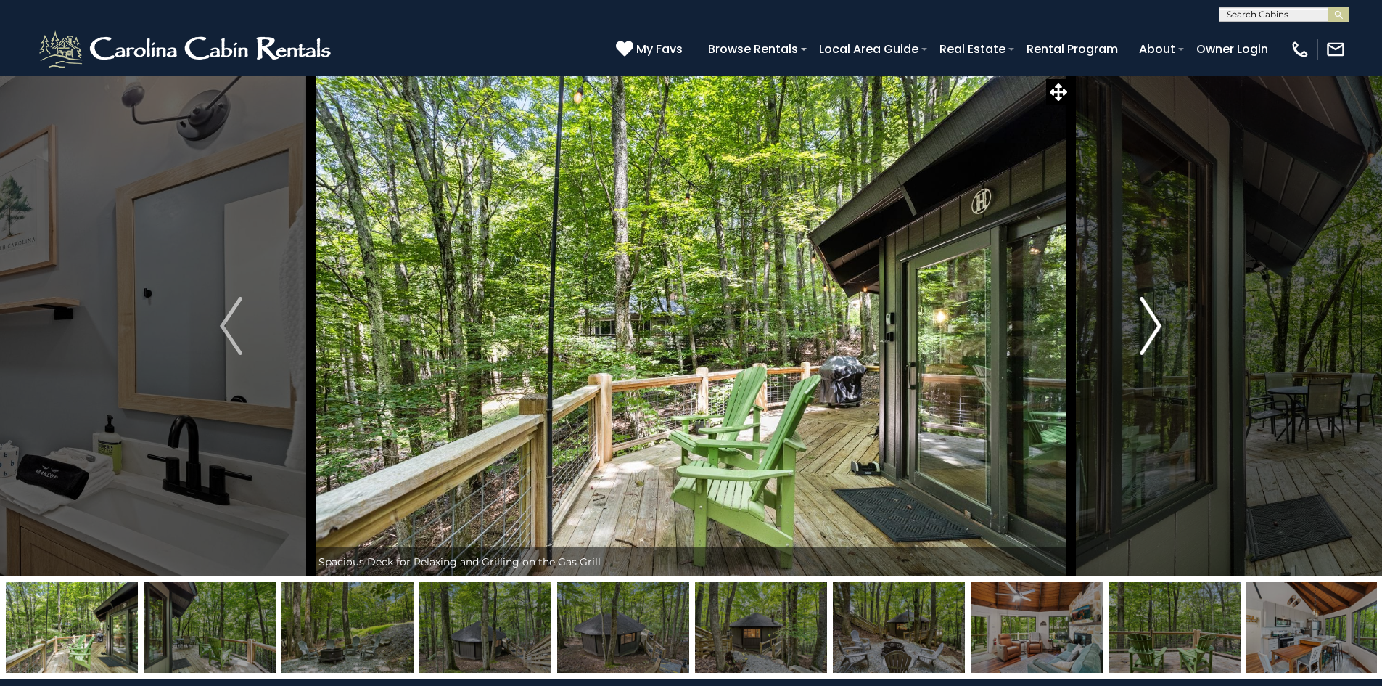
click at [1153, 328] on img "Next" at bounding box center [1151, 326] width 22 height 58
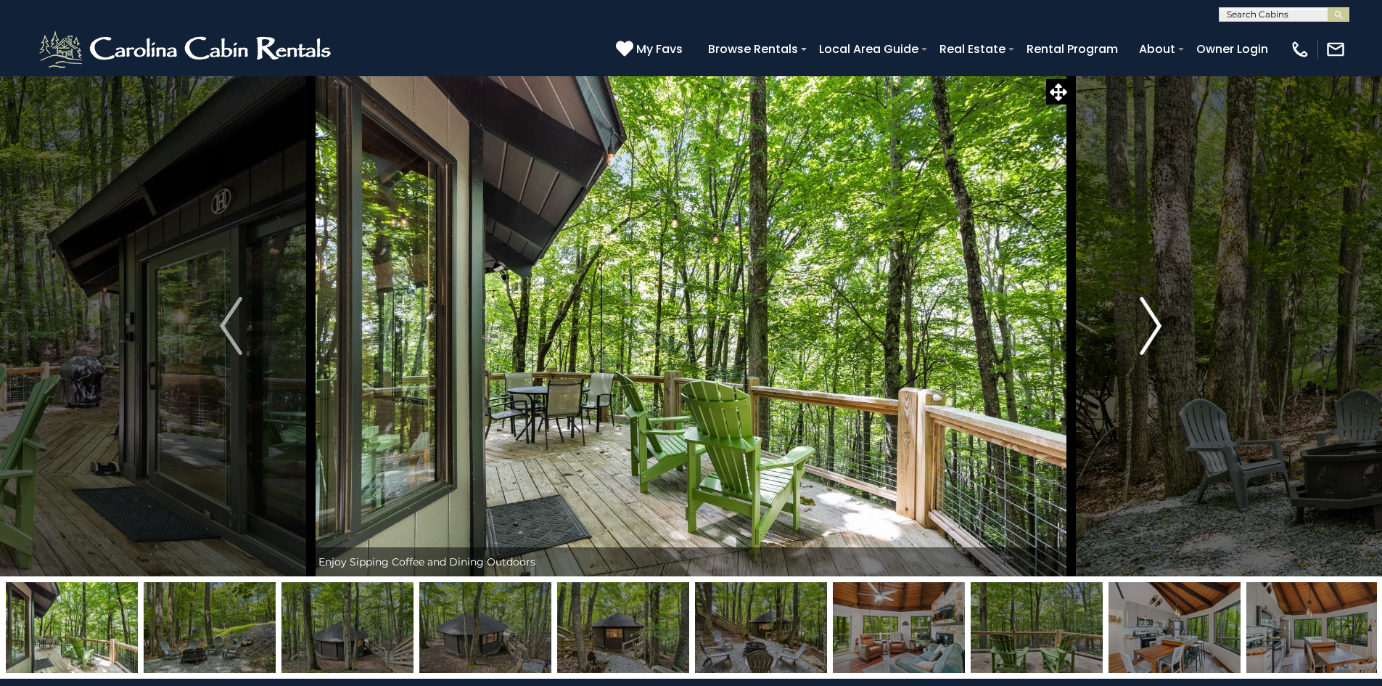
click at [1153, 328] on img "Next" at bounding box center [1151, 326] width 22 height 58
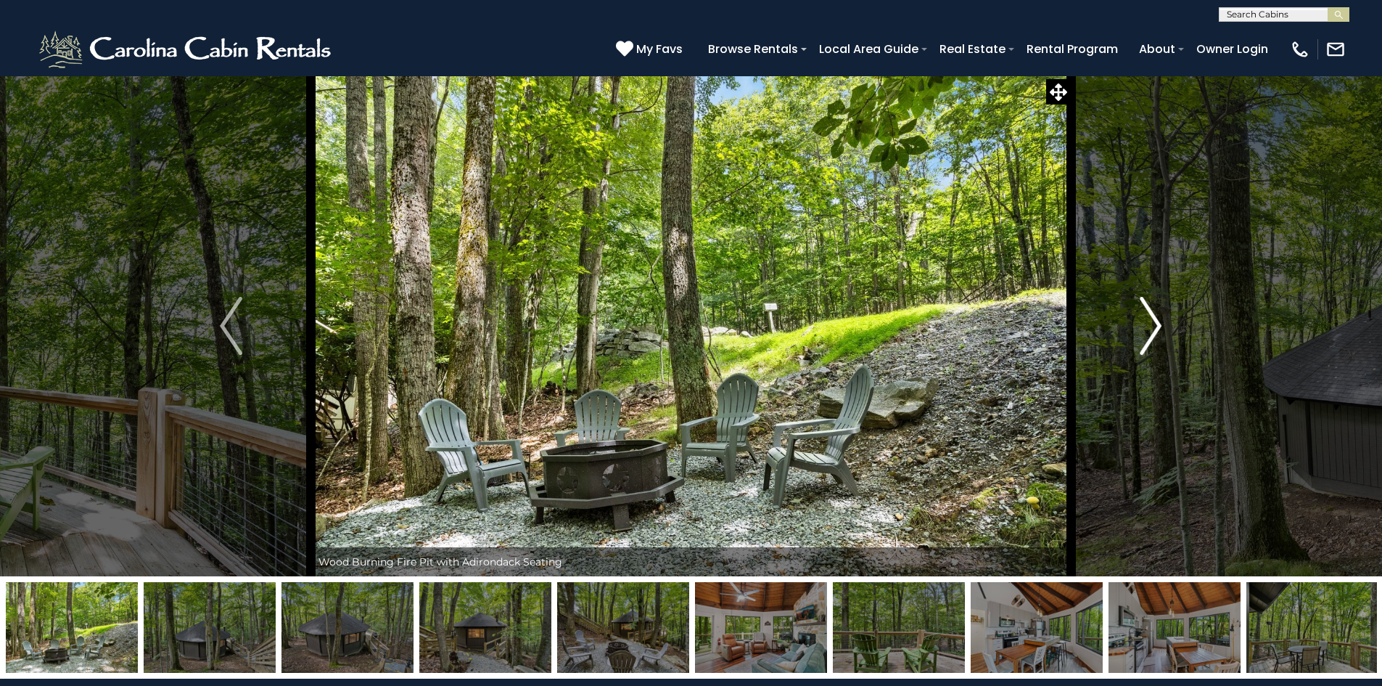
click at [1153, 328] on img "Next" at bounding box center [1151, 326] width 22 height 58
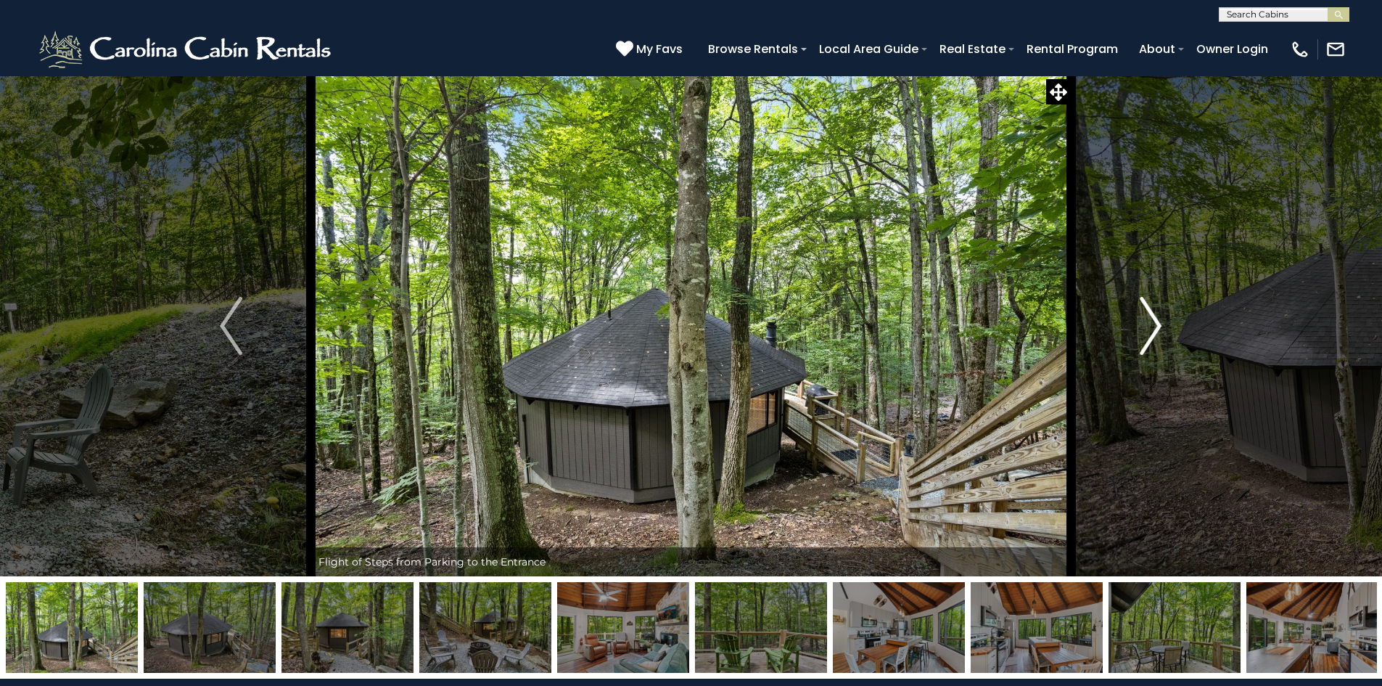
click at [1153, 328] on img "Next" at bounding box center [1151, 326] width 22 height 58
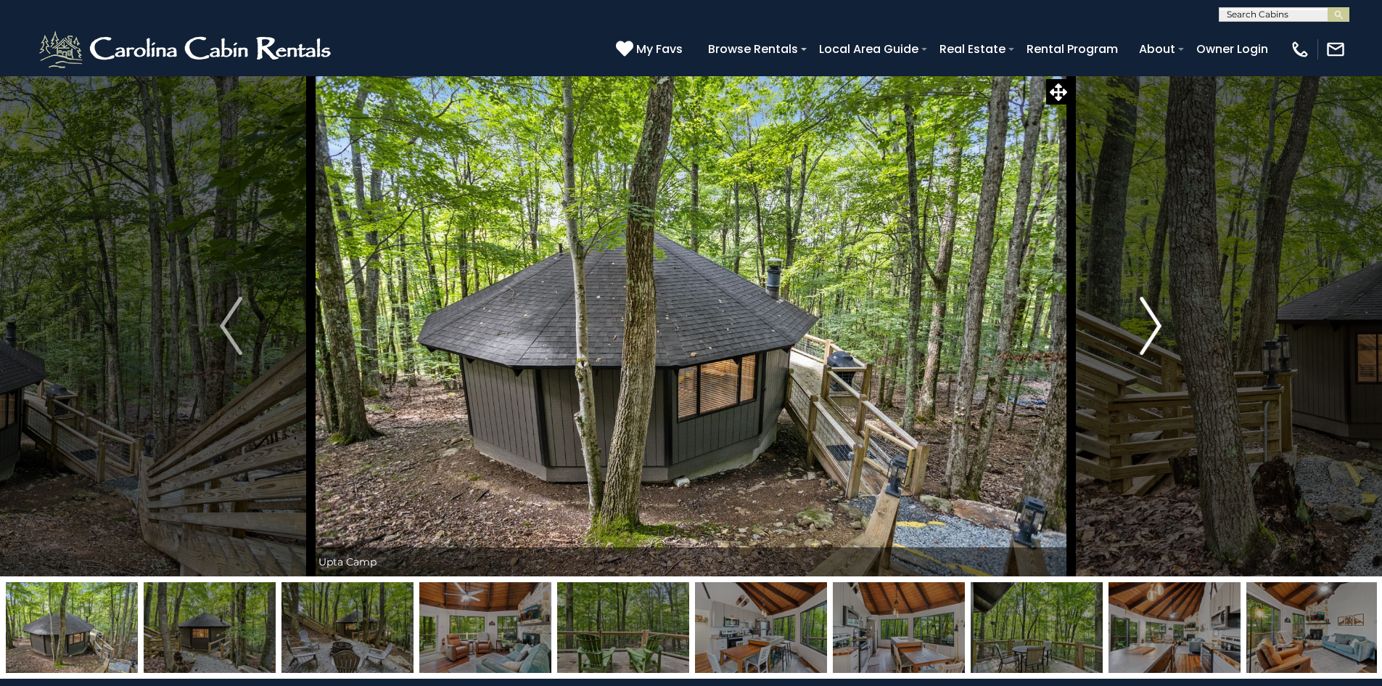
click at [1153, 328] on img "Next" at bounding box center [1151, 326] width 22 height 58
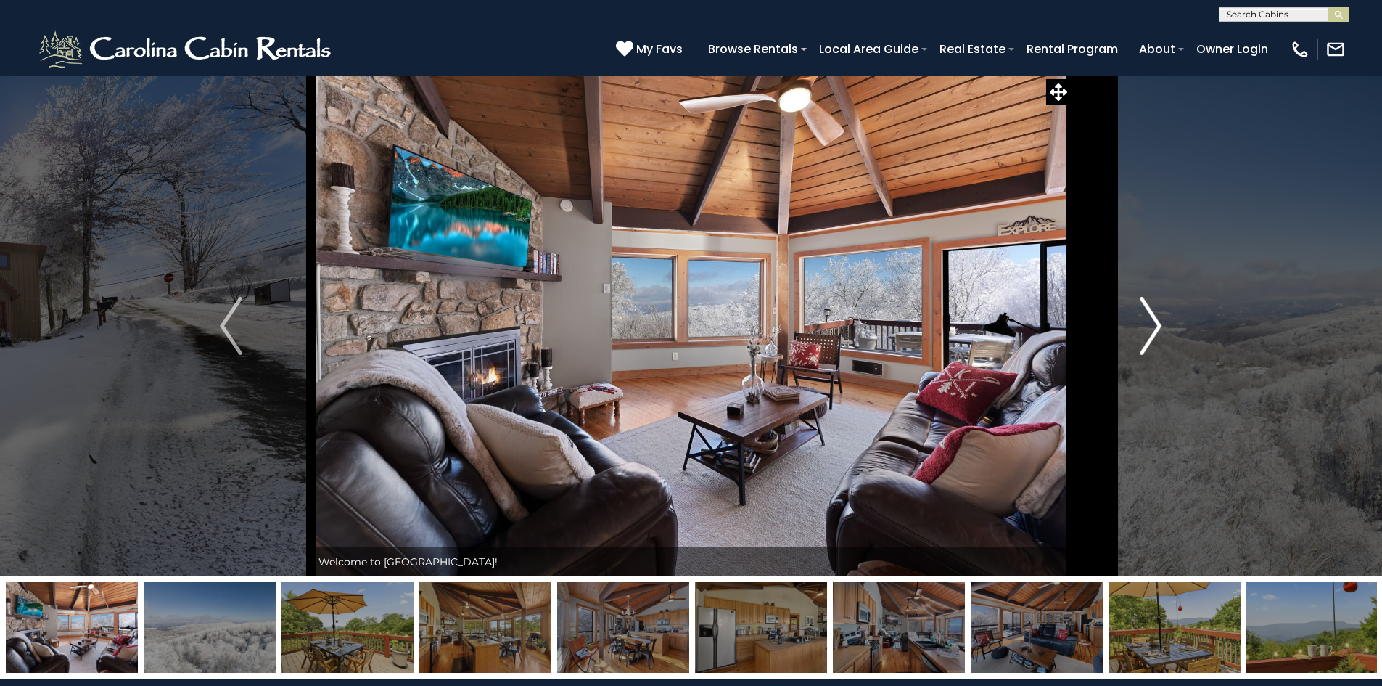
click at [1150, 332] on img "Next" at bounding box center [1151, 326] width 22 height 58
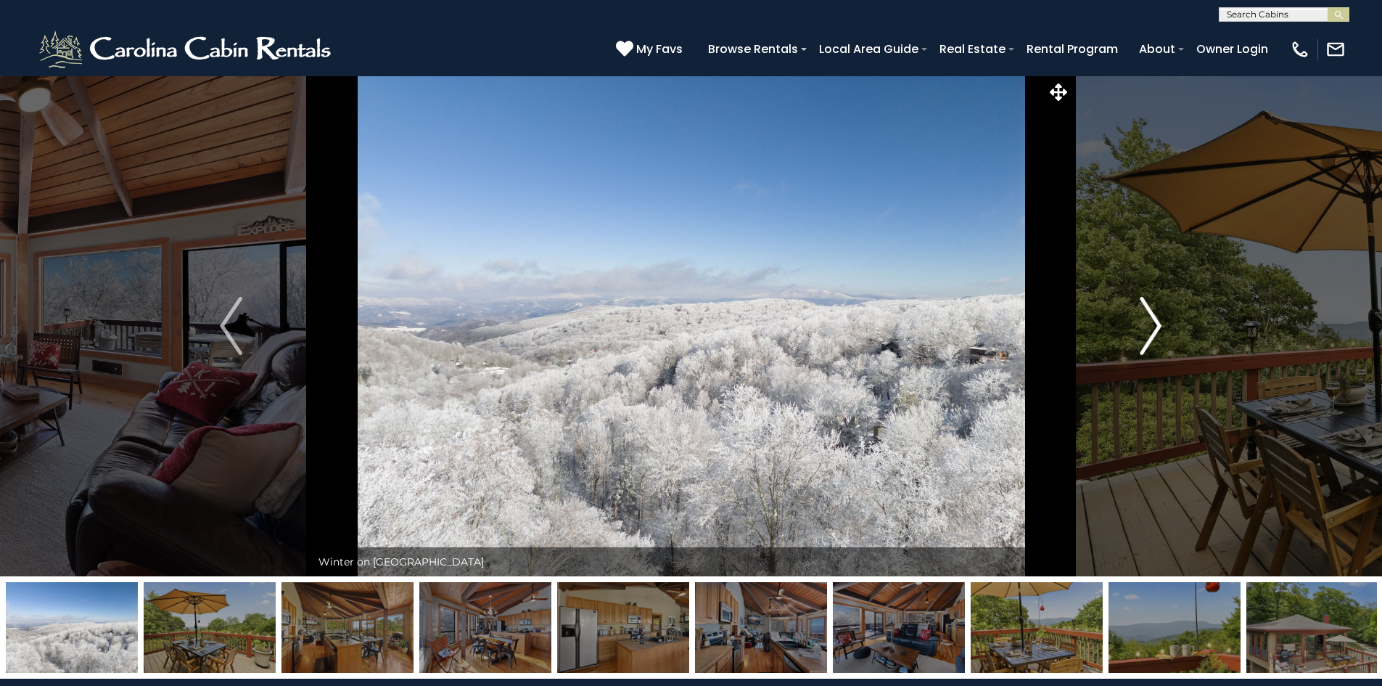
click at [1146, 324] on img "Next" at bounding box center [1151, 326] width 22 height 58
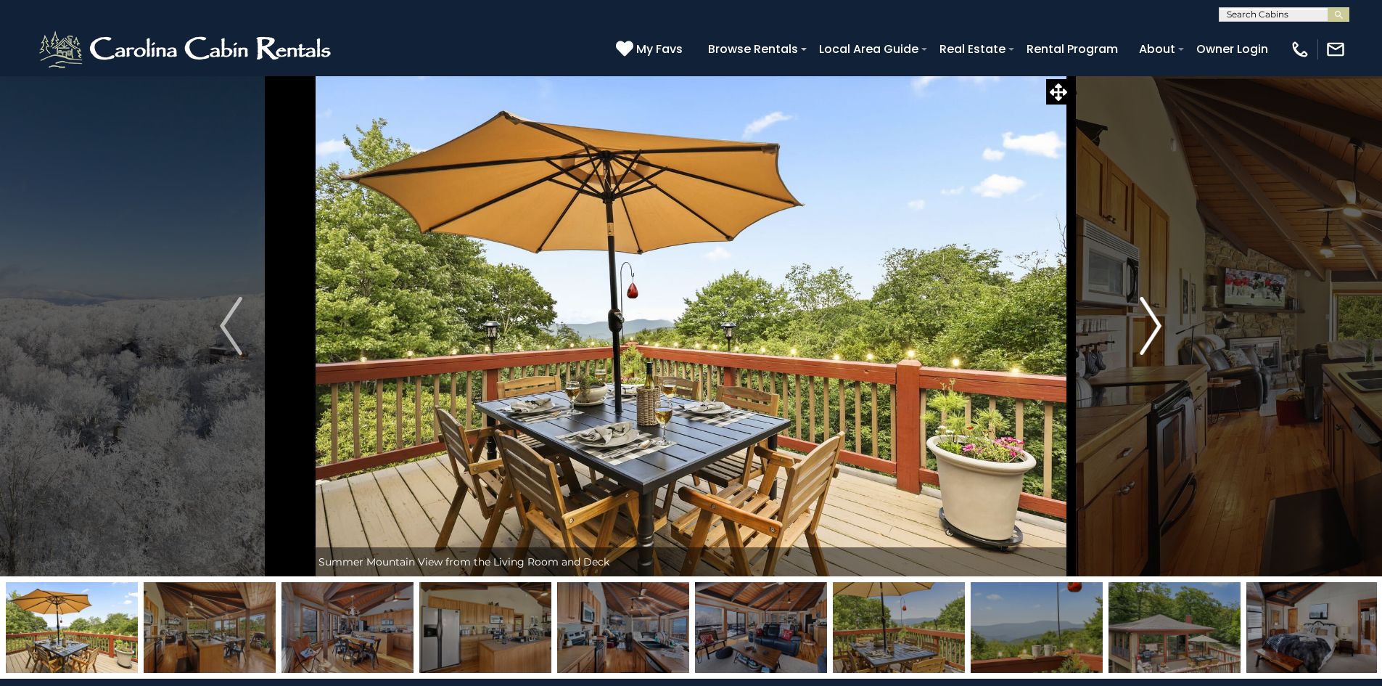
click at [1146, 324] on img "Next" at bounding box center [1151, 326] width 22 height 58
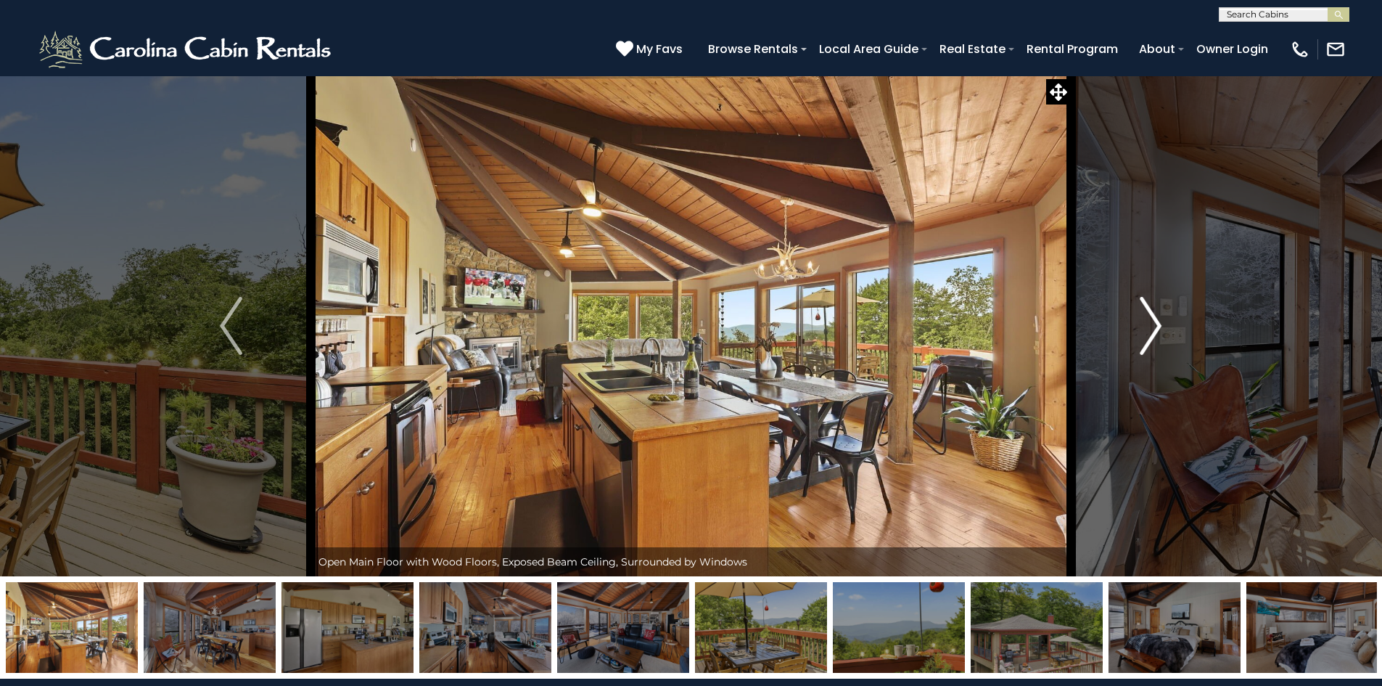
click at [1146, 324] on img "Next" at bounding box center [1151, 326] width 22 height 58
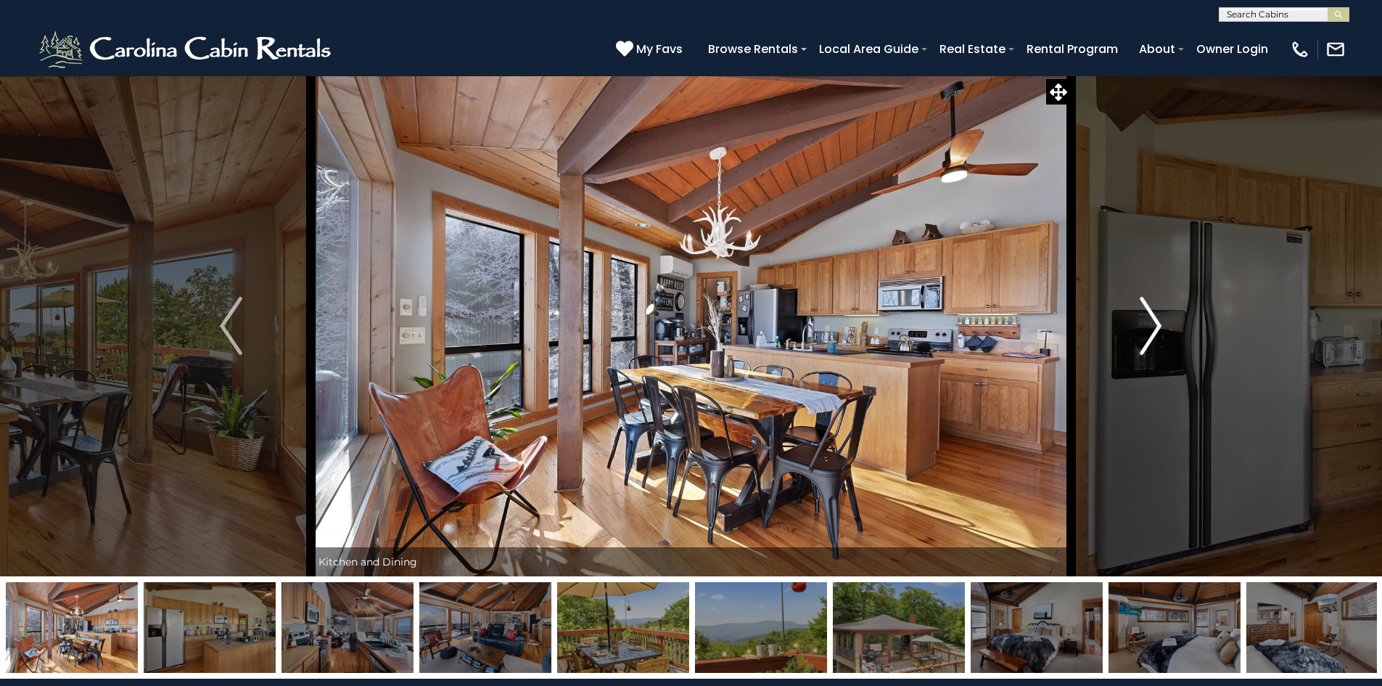
click at [1146, 324] on img "Next" at bounding box center [1151, 326] width 22 height 58
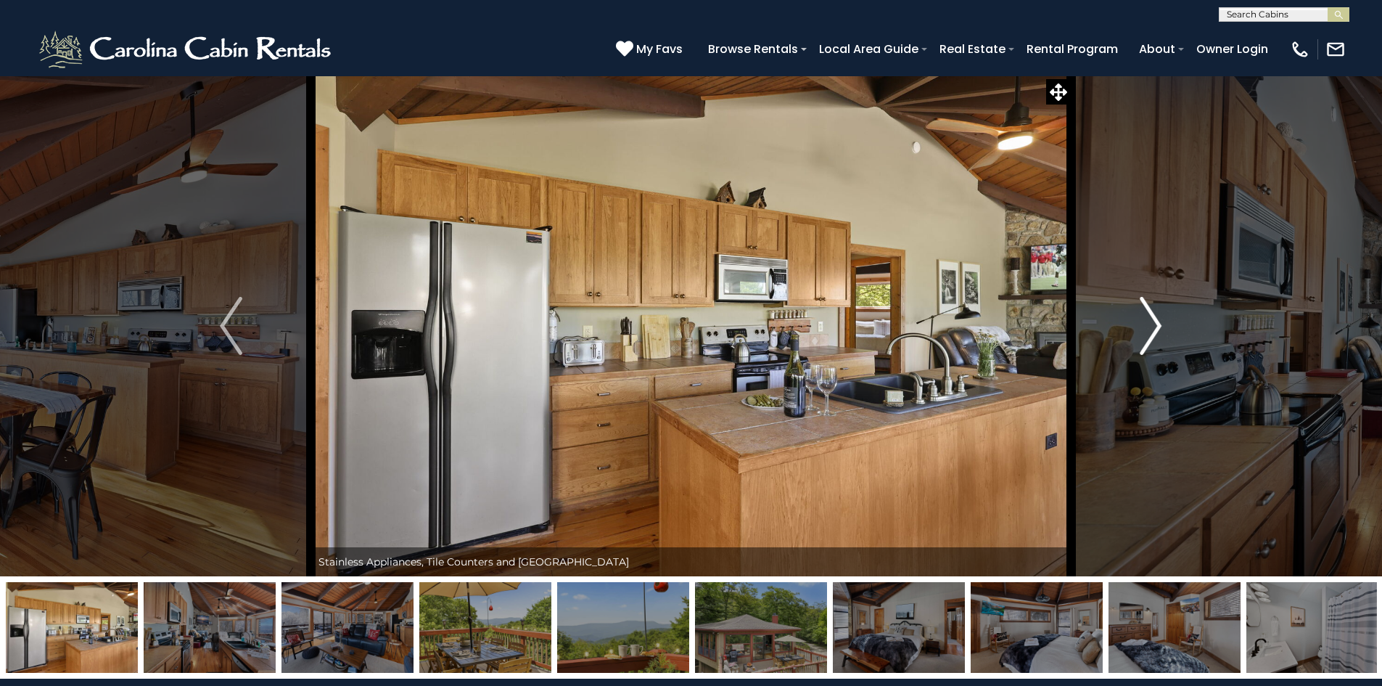
click at [1146, 324] on img "Next" at bounding box center [1151, 326] width 22 height 58
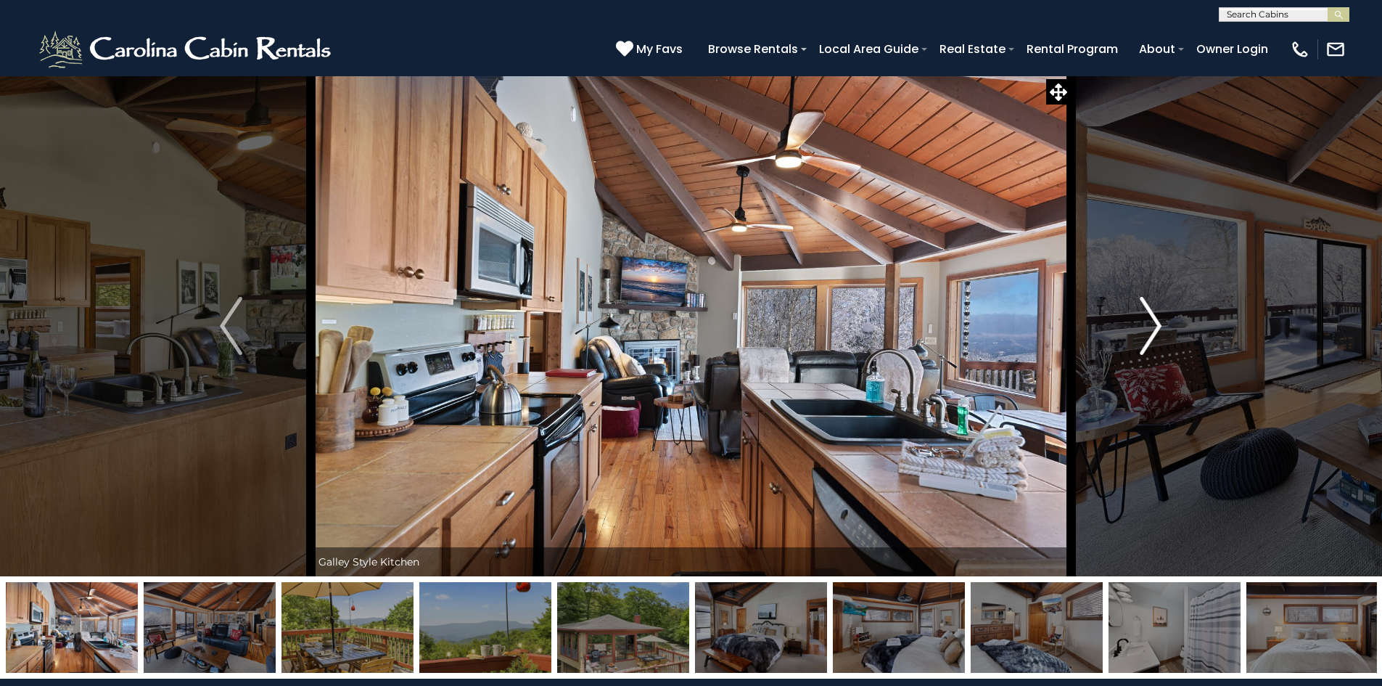
click at [1146, 324] on img "Next" at bounding box center [1151, 326] width 22 height 58
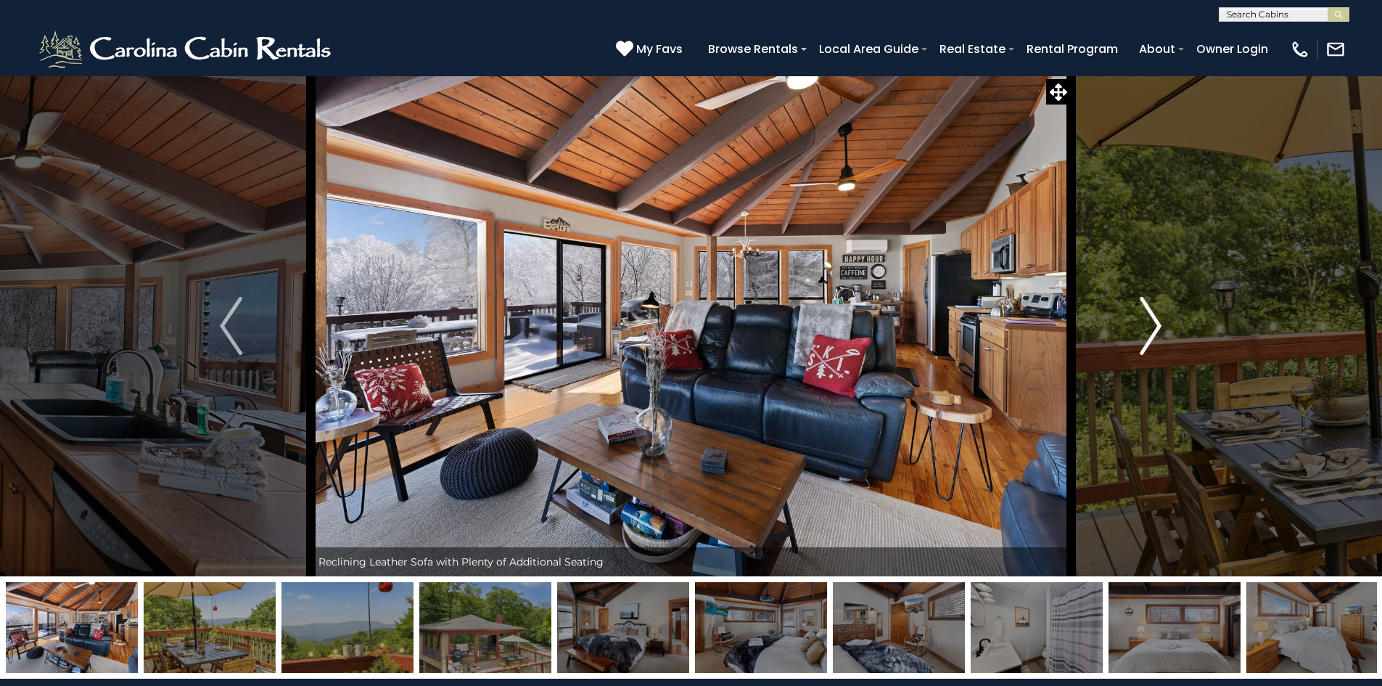
click at [1146, 324] on img "Next" at bounding box center [1151, 326] width 22 height 58
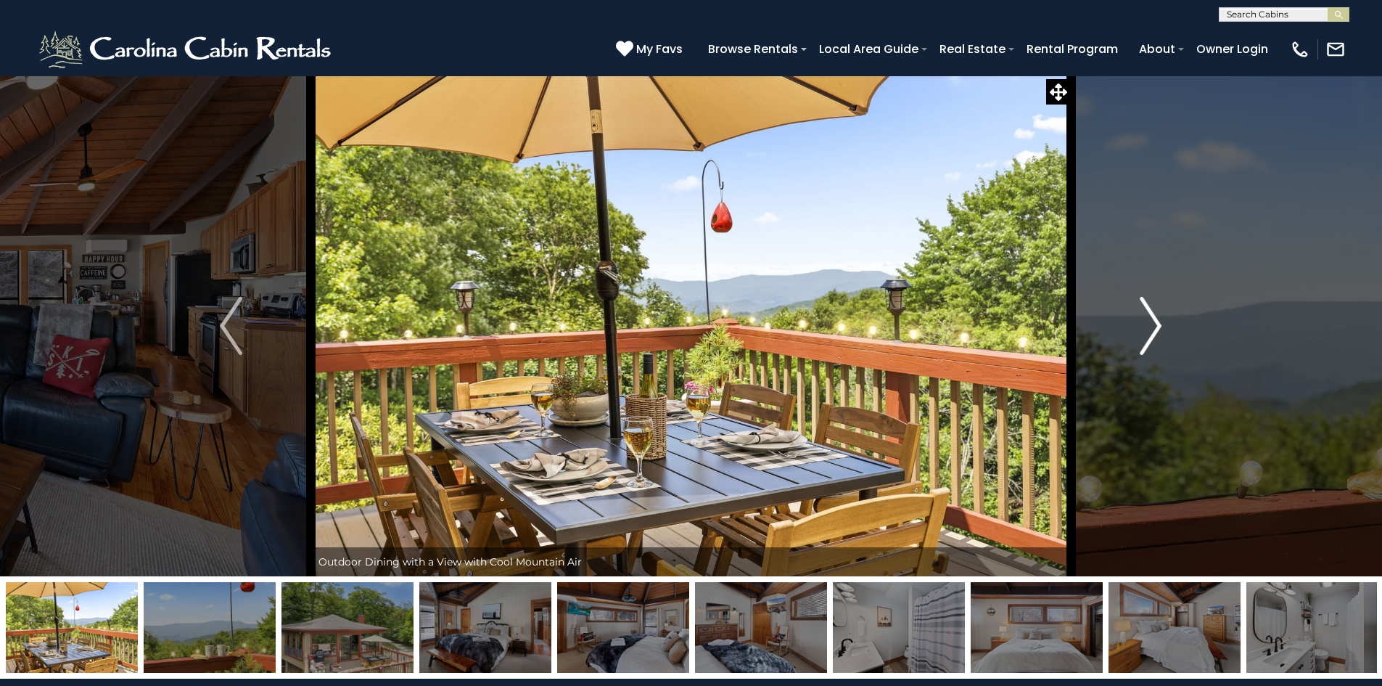
click at [1146, 324] on img "Next" at bounding box center [1151, 326] width 22 height 58
